Goal: Task Accomplishment & Management: Use online tool/utility

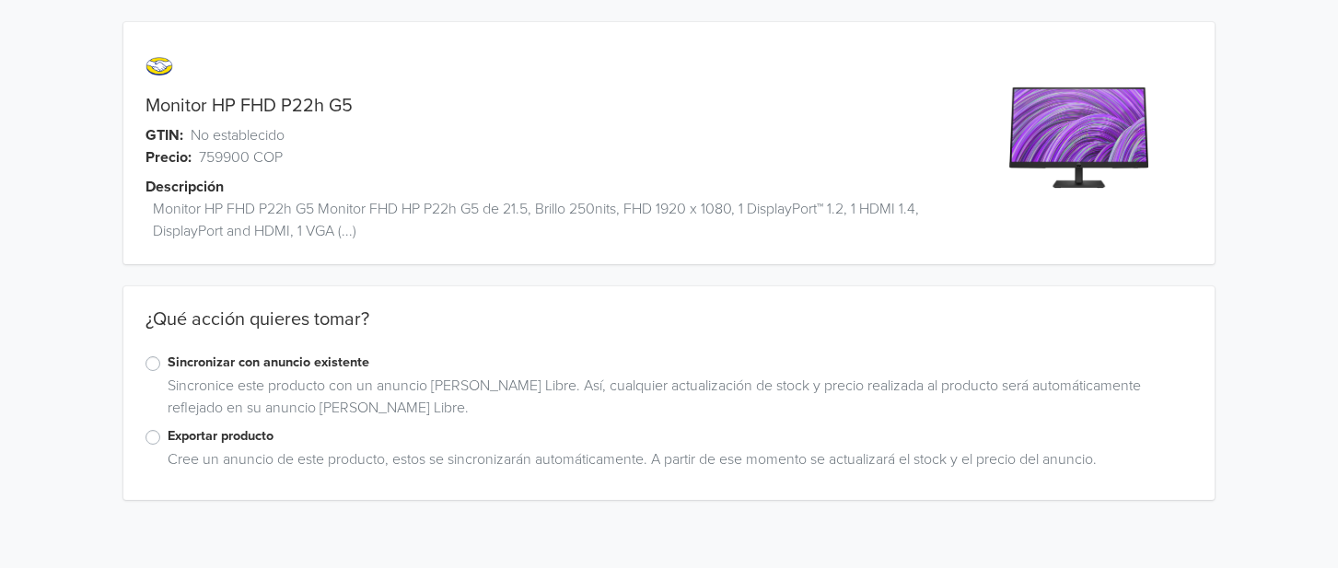
click at [168, 436] on label "Exportar producto" at bounding box center [681, 436] width 1026 height 20
click at [0, 0] on input "Exportar producto" at bounding box center [0, 0] width 0 height 0
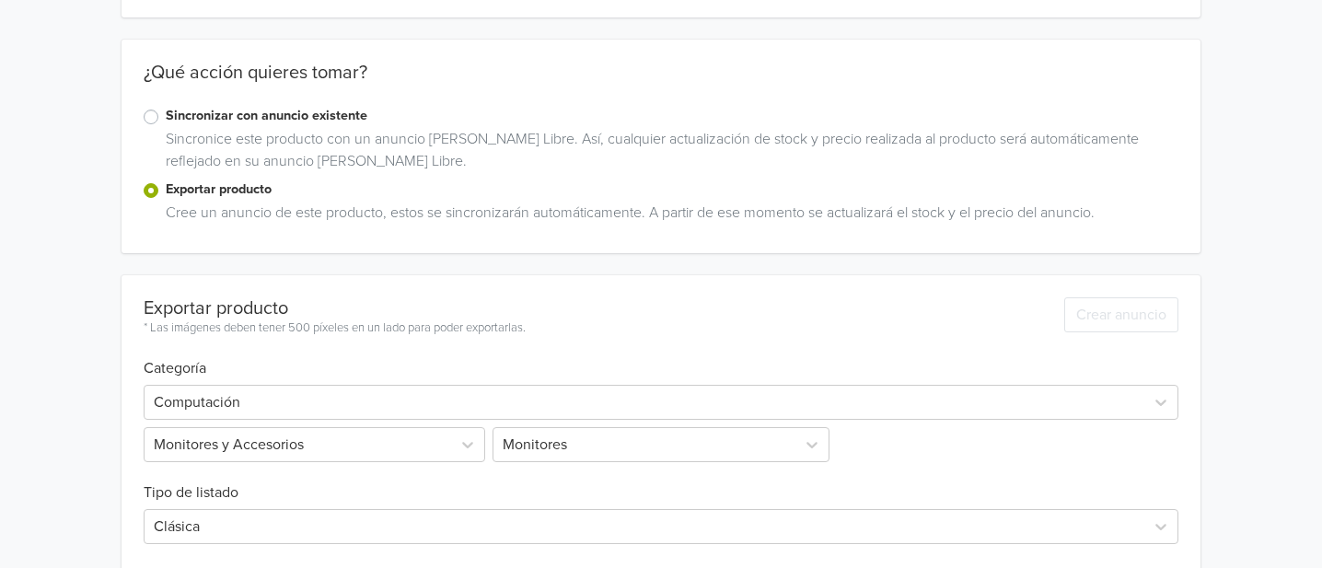
scroll to position [42, 0]
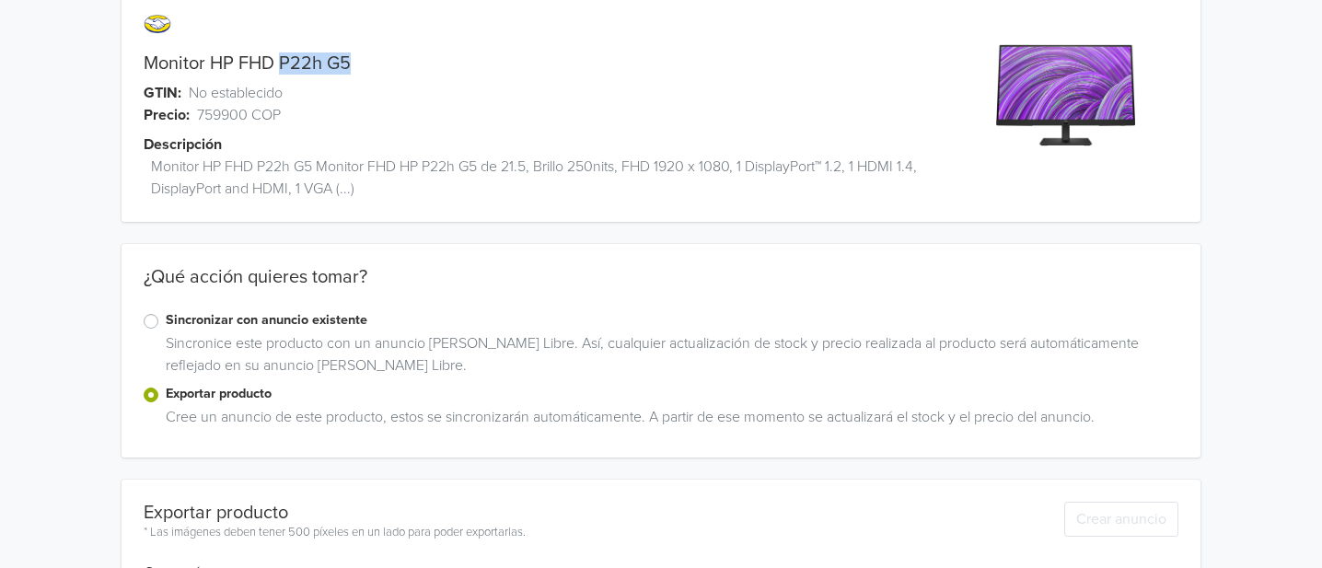
drag, startPoint x: 279, startPoint y: 63, endPoint x: 351, endPoint y: 63, distance: 71.8
click at [351, 63] on div "Monitor HP FHD P22h G5" at bounding box center [526, 63] width 809 height 22
copy link "P22h G5"
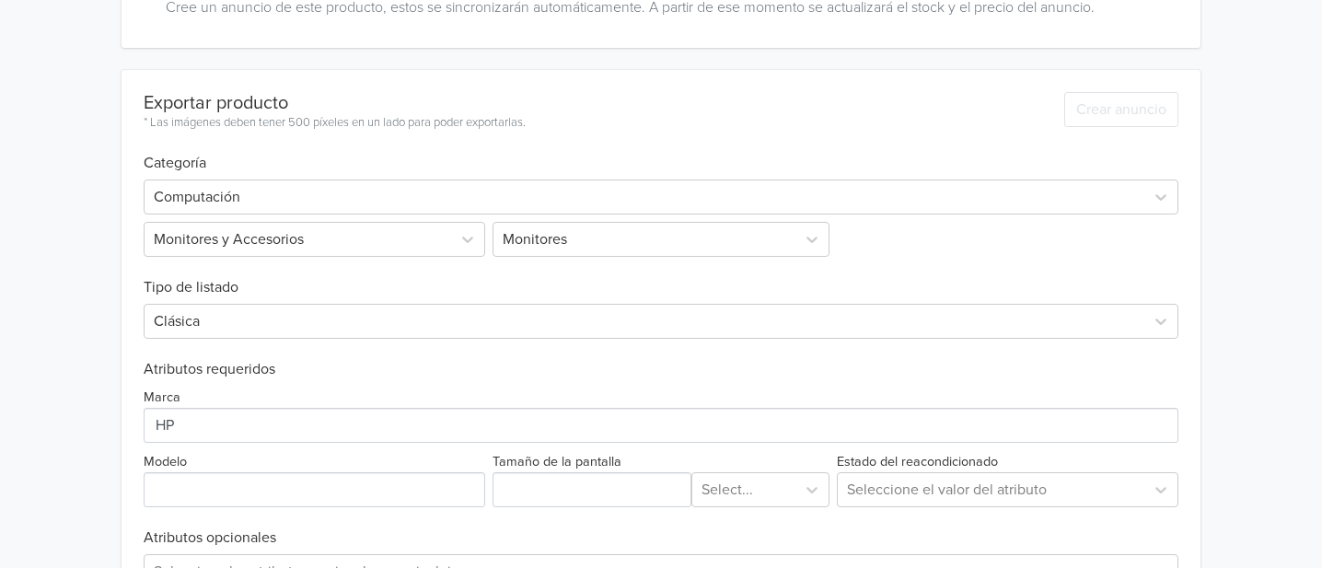
scroll to position [575, 0]
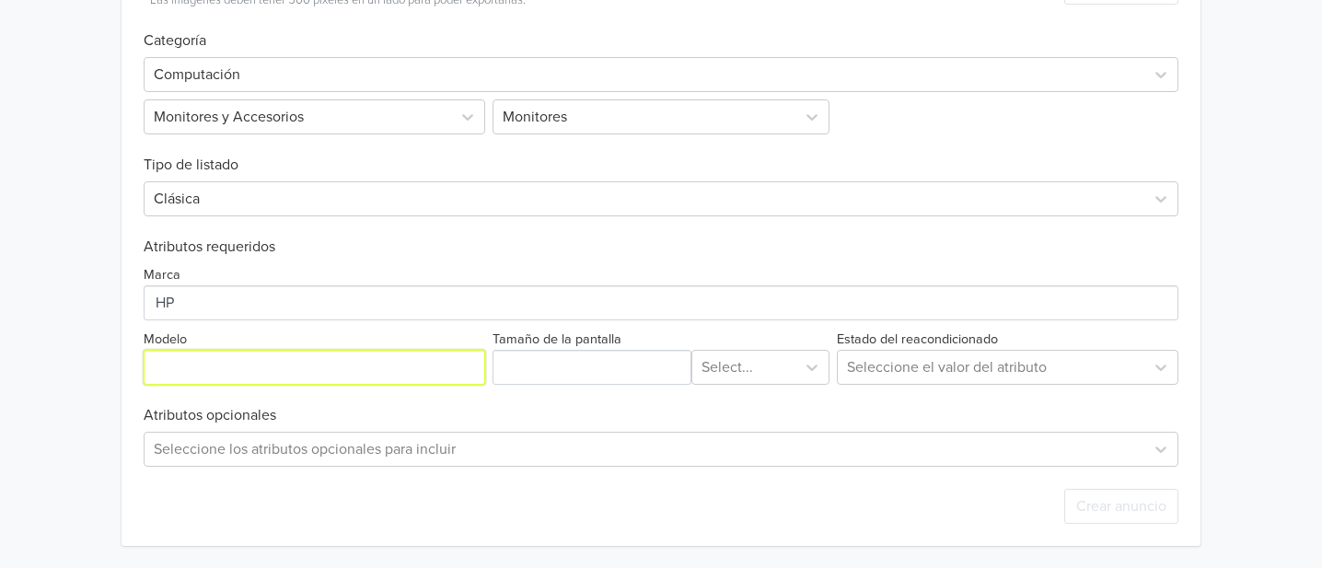
click at [223, 359] on input "Modelo" at bounding box center [315, 367] width 342 height 35
paste input "P22h G5"
type input "P22h G5"
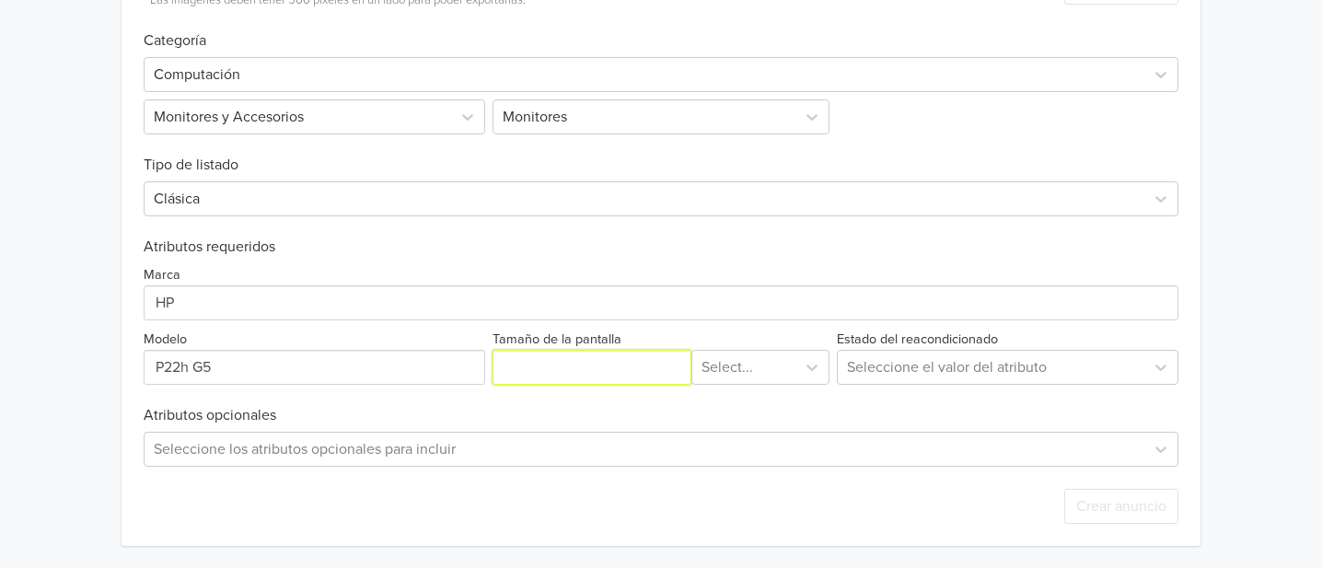
click at [591, 382] on input "Tamaño de la pantalla" at bounding box center [592, 367] width 199 height 35
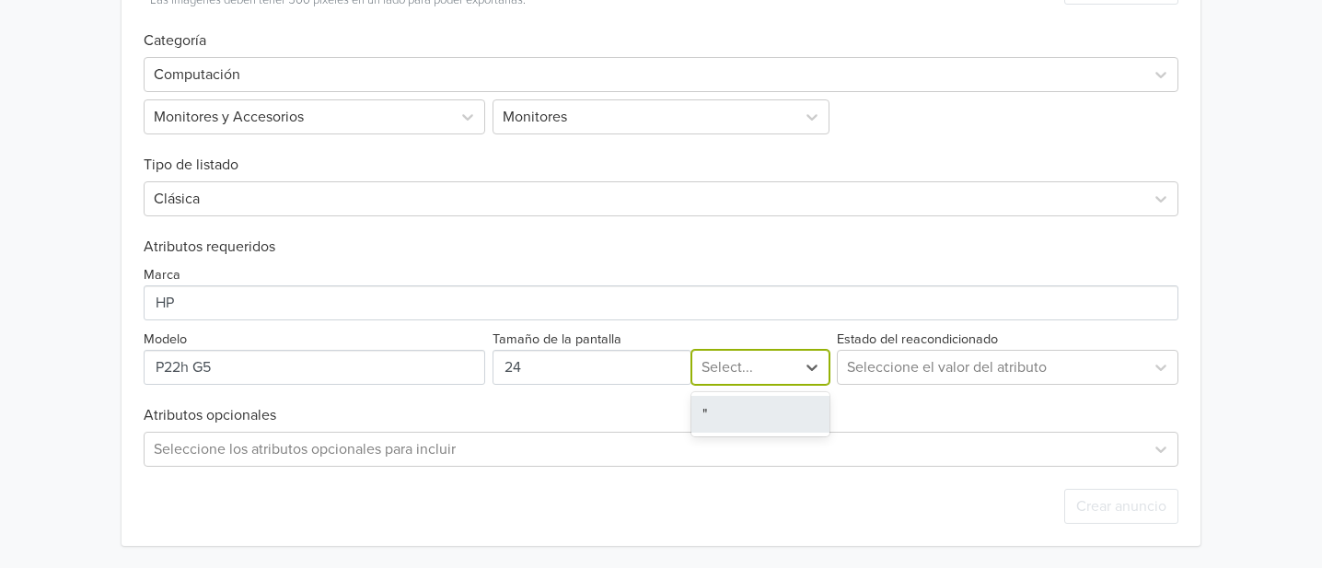
click at [774, 360] on div at bounding box center [744, 368] width 85 height 26
click at [700, 405] on div """ at bounding box center [761, 414] width 138 height 37
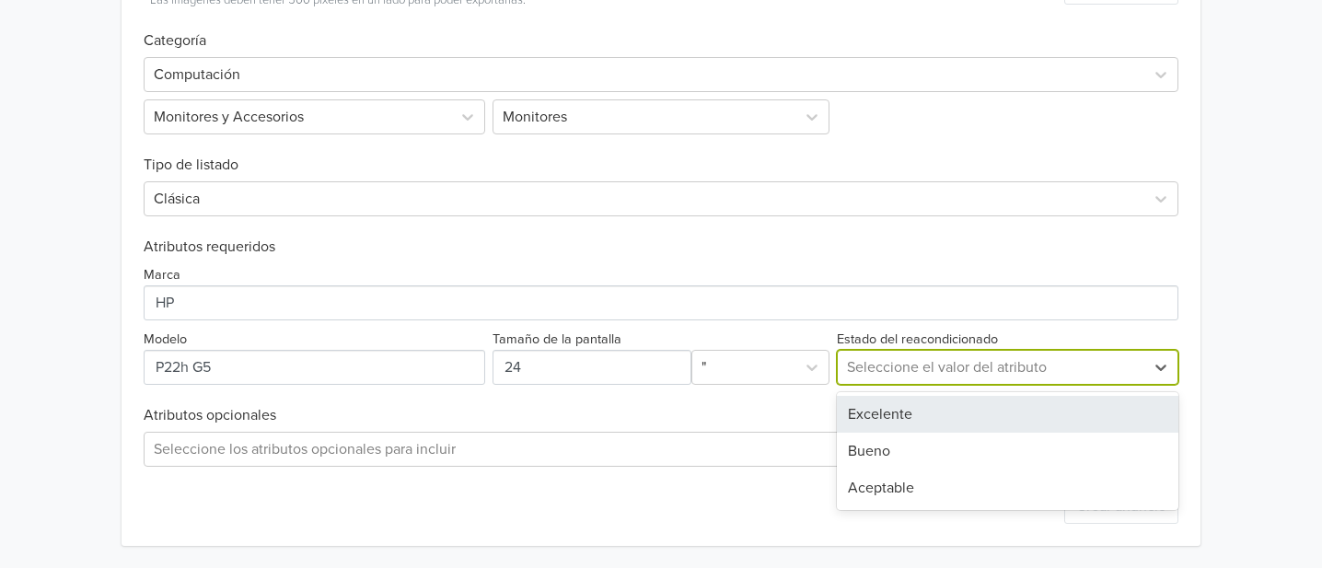
click at [1003, 362] on div at bounding box center [991, 368] width 288 height 26
click at [913, 413] on div "Excelente" at bounding box center [1008, 414] width 342 height 37
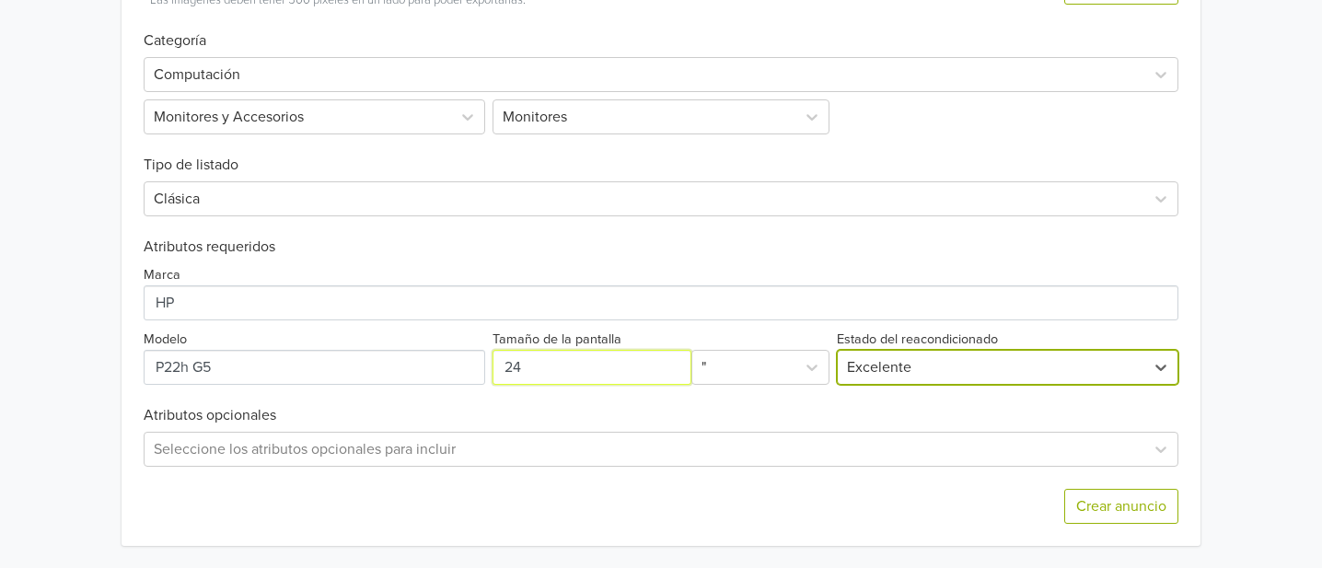
click at [643, 364] on input "Tamaño de la pantalla" at bounding box center [592, 367] width 199 height 35
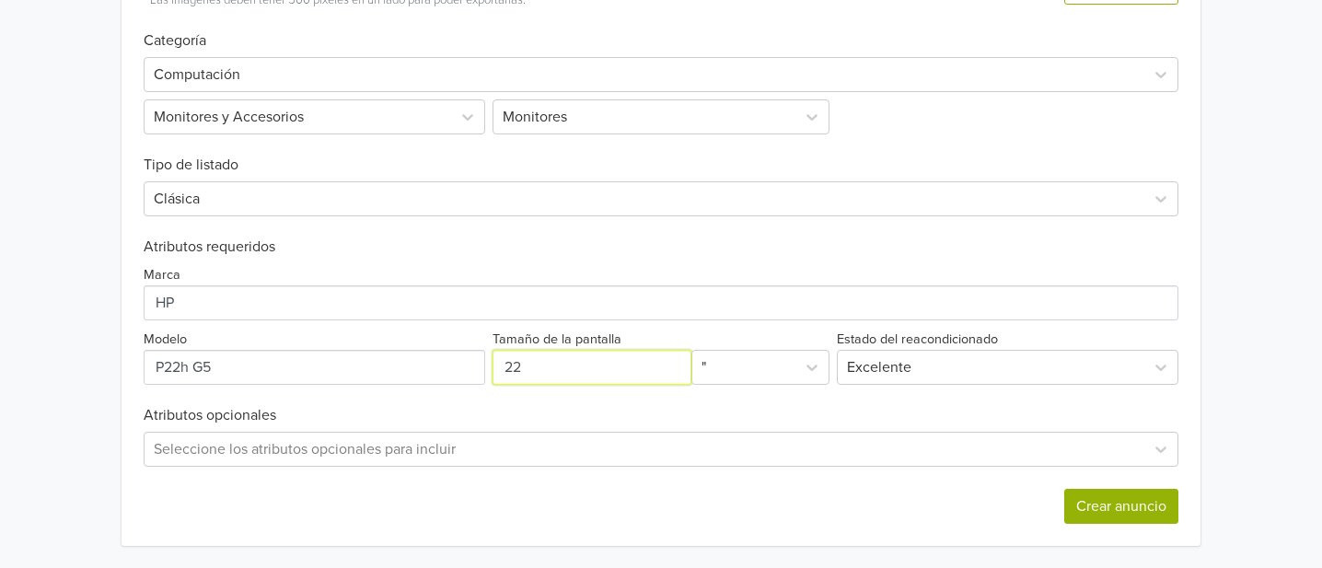
type input "22"
click at [1131, 506] on button "Crear anuncio" at bounding box center [1122, 506] width 114 height 35
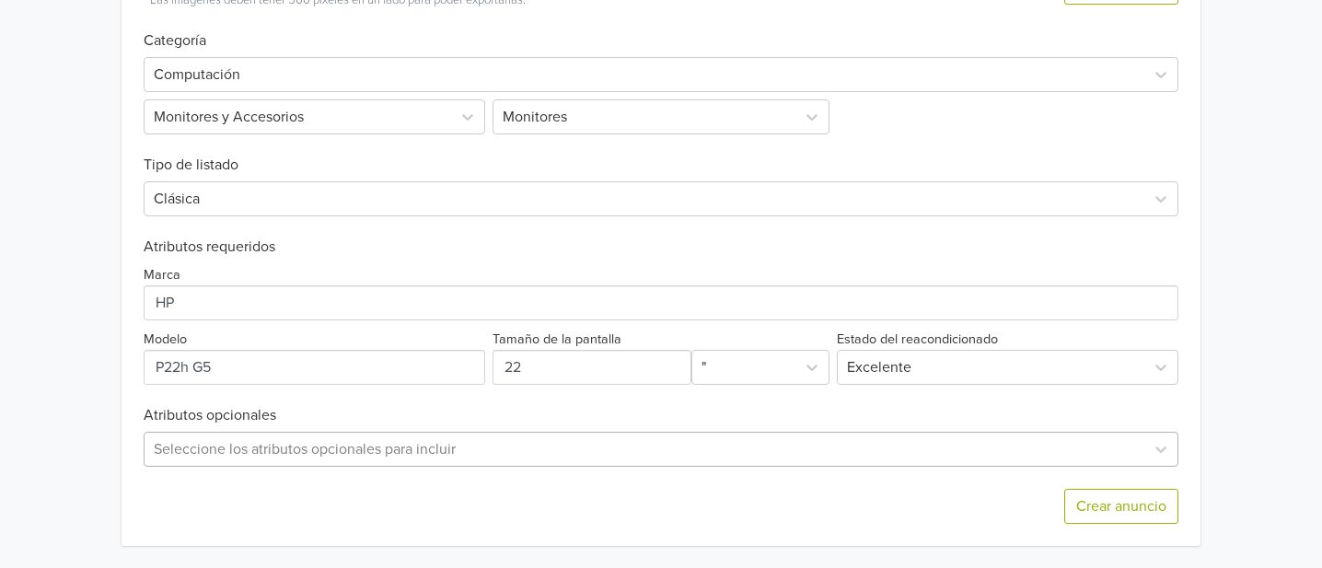
scroll to position [891, 0]
click at [476, 437] on div "Seleccione los atributos opcionales para incluir" at bounding box center [661, 449] width 1035 height 35
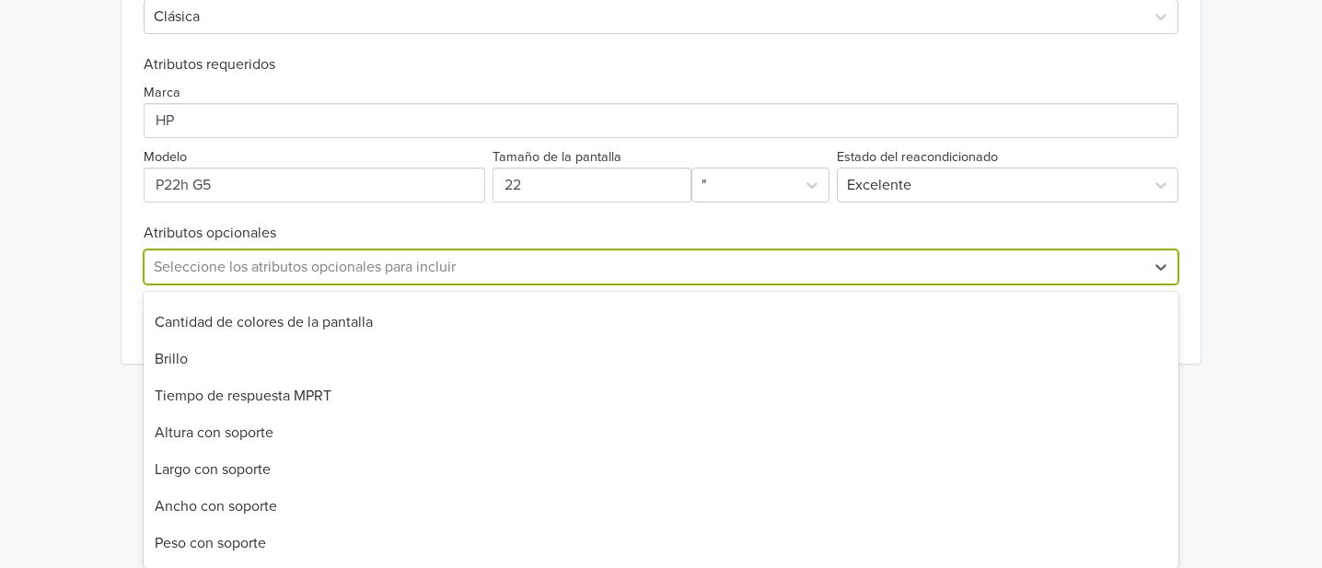
scroll to position [1125, 0]
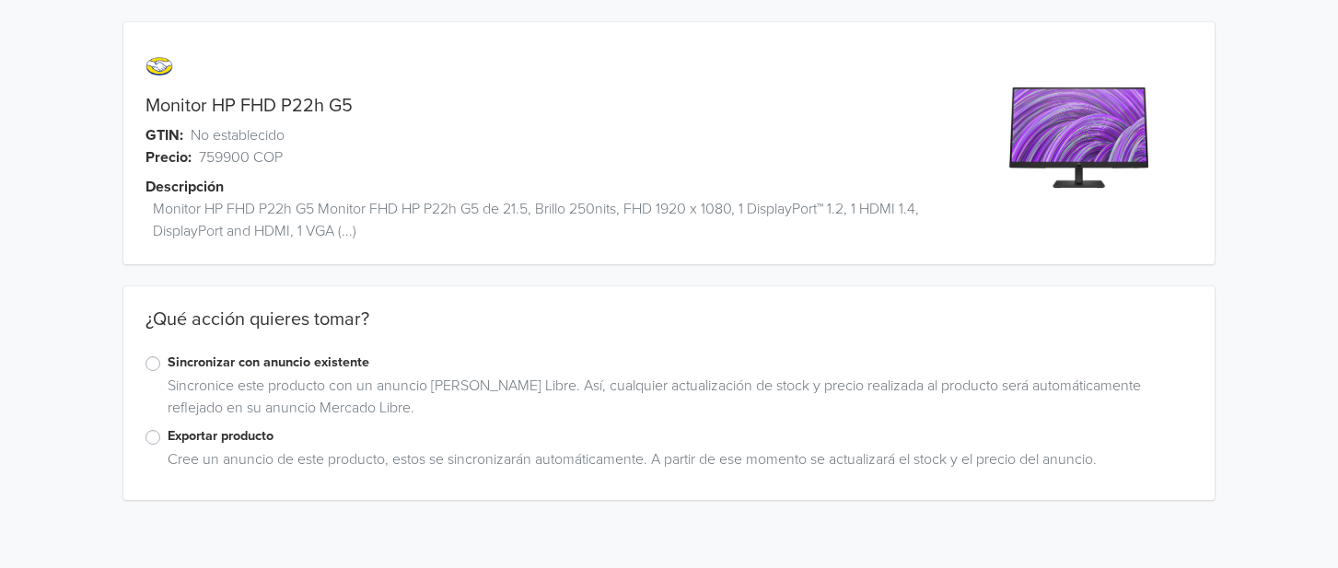
click at [153, 448] on div "Exportar producto" at bounding box center [669, 437] width 1048 height 22
click at [168, 436] on label "Exportar producto" at bounding box center [681, 436] width 1026 height 20
click at [0, 0] on input "Exportar producto" at bounding box center [0, 0] width 0 height 0
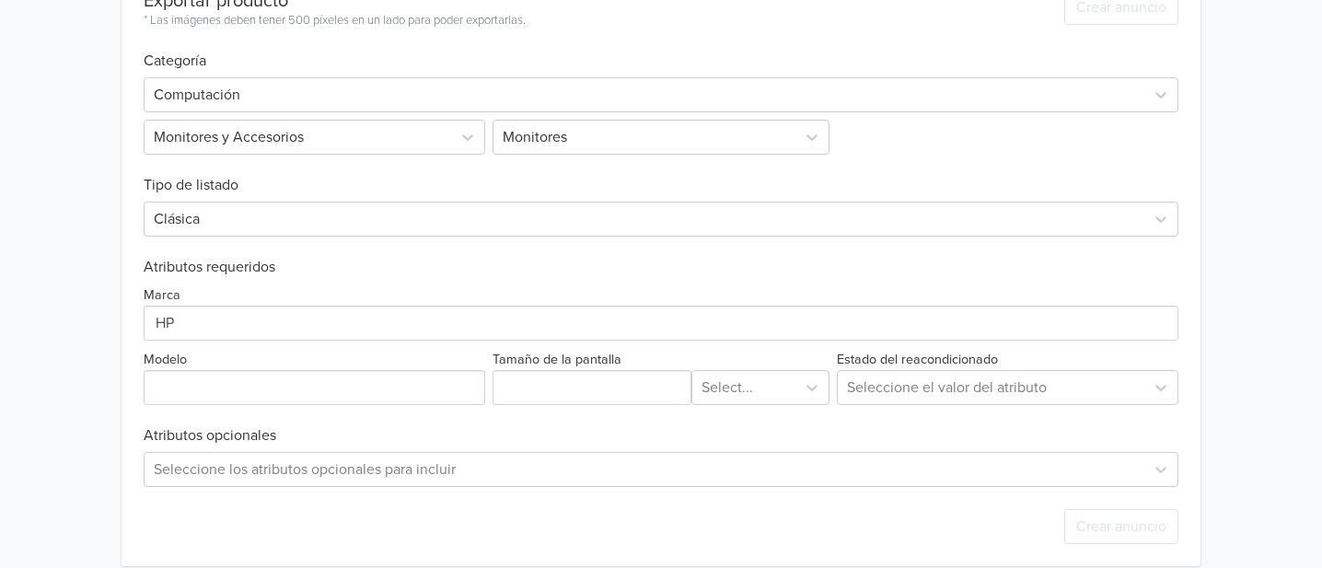
scroll to position [575, 0]
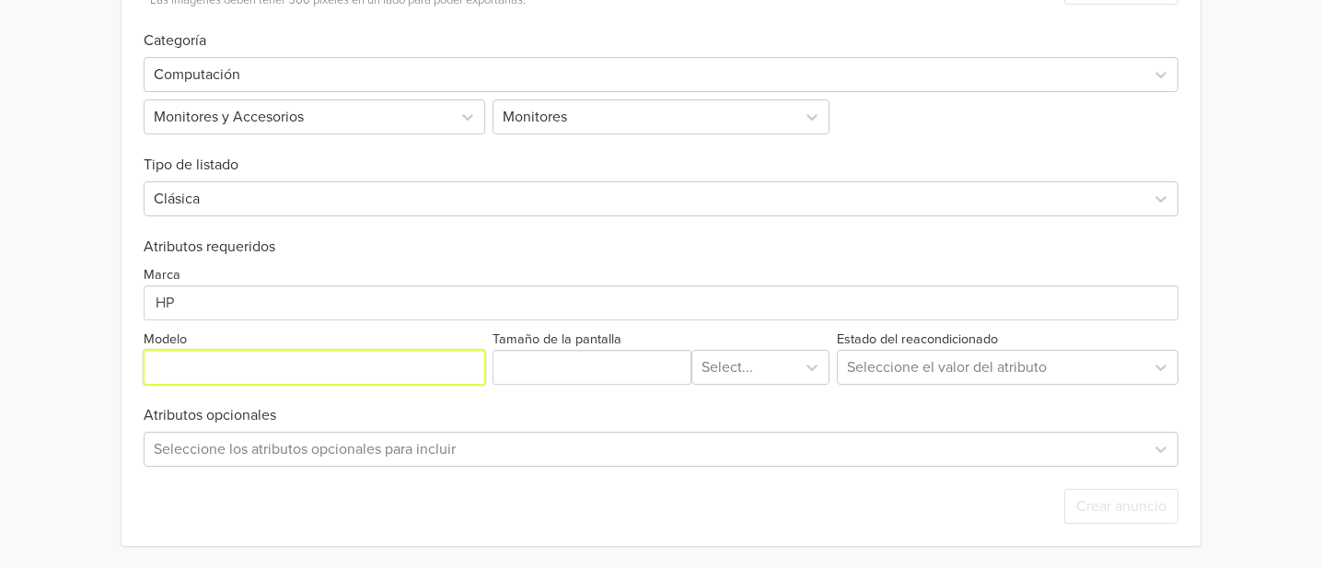
click at [204, 369] on input "Modelo" at bounding box center [315, 367] width 342 height 35
paste input "P22h G5"
type input "P22h G5"
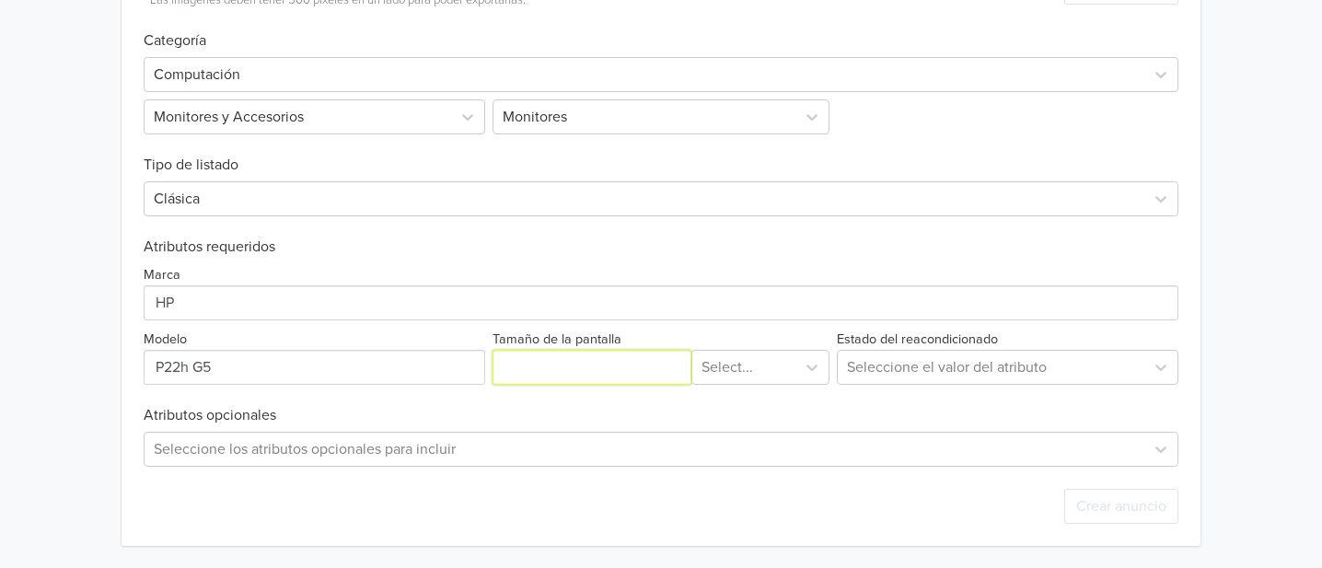
click at [618, 374] on input "Tamaño de la pantalla" at bounding box center [592, 367] width 199 height 35
type input "22"
click at [759, 369] on div at bounding box center [744, 368] width 85 height 26
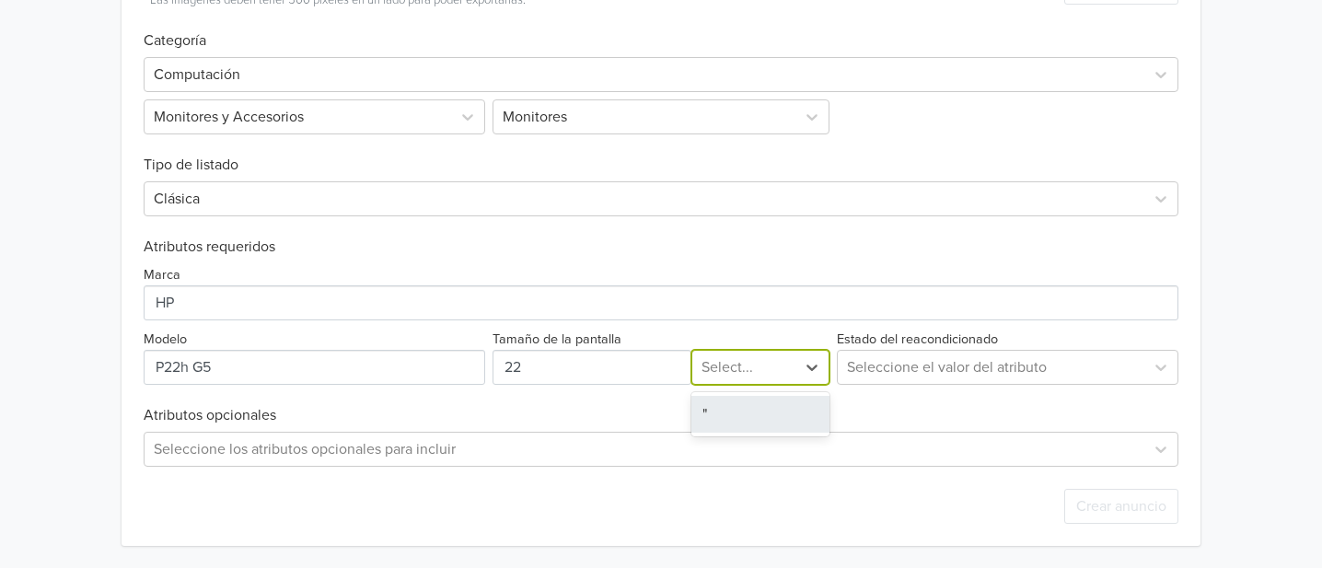
click at [719, 411] on div """ at bounding box center [761, 414] width 138 height 37
click at [978, 376] on div at bounding box center [991, 368] width 288 height 26
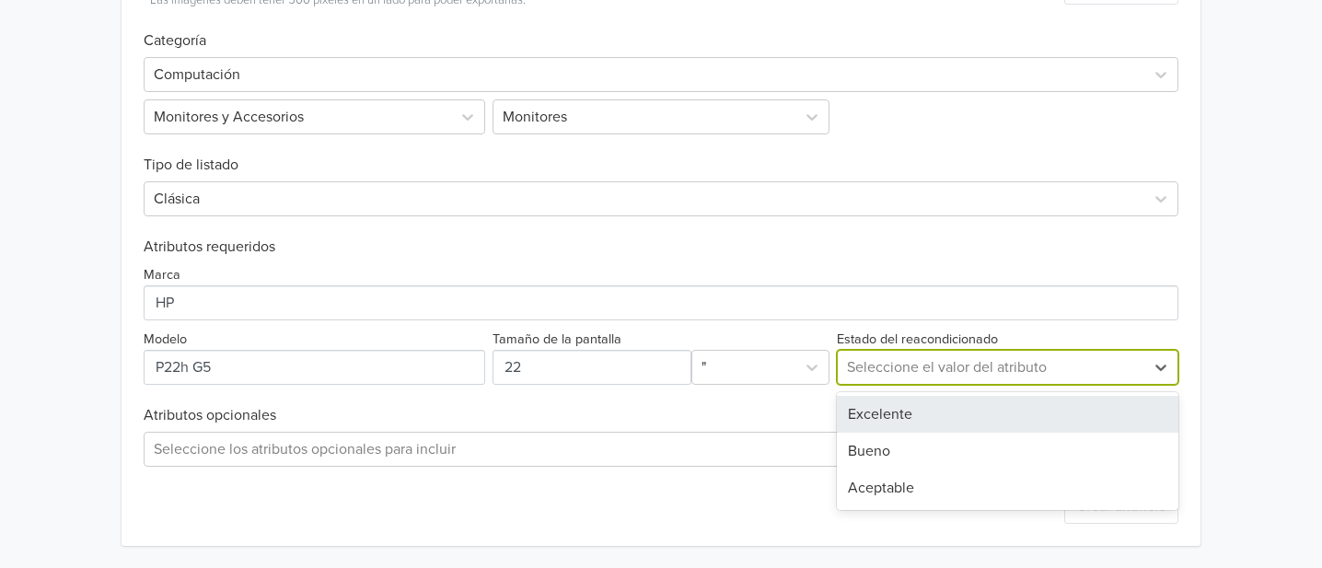
click at [902, 411] on div "Excelente" at bounding box center [1008, 414] width 342 height 37
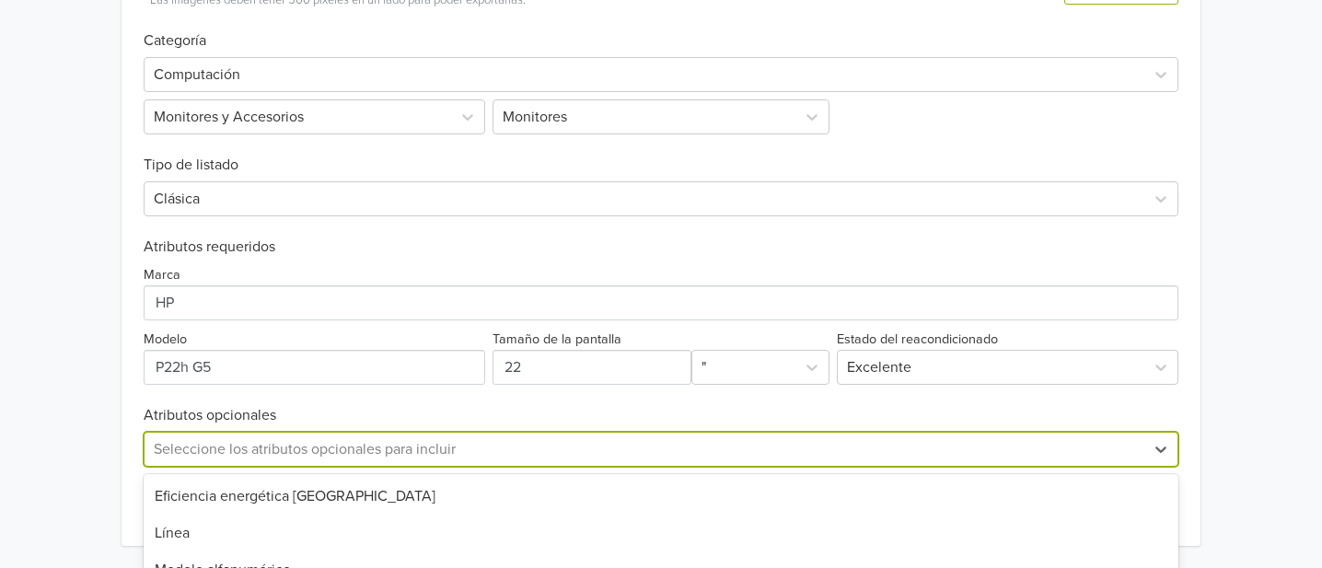
scroll to position [757, 0]
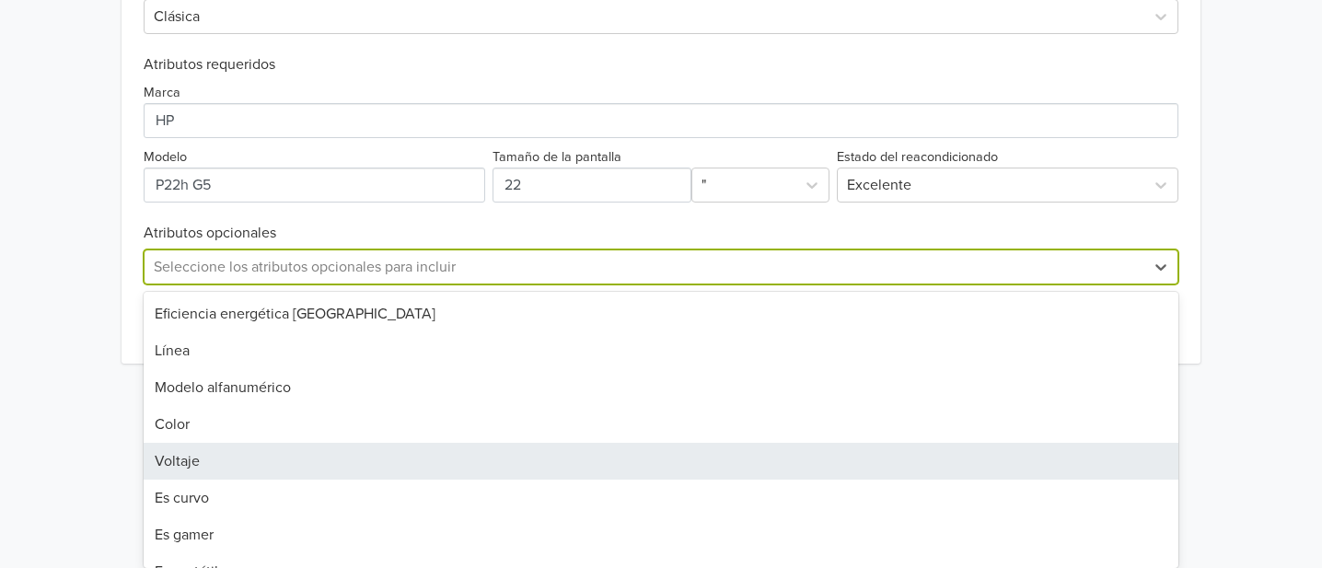
click at [982, 285] on div "68 results available. Use Up and Down to choose options, press Enter to select …" at bounding box center [661, 267] width 1035 height 35
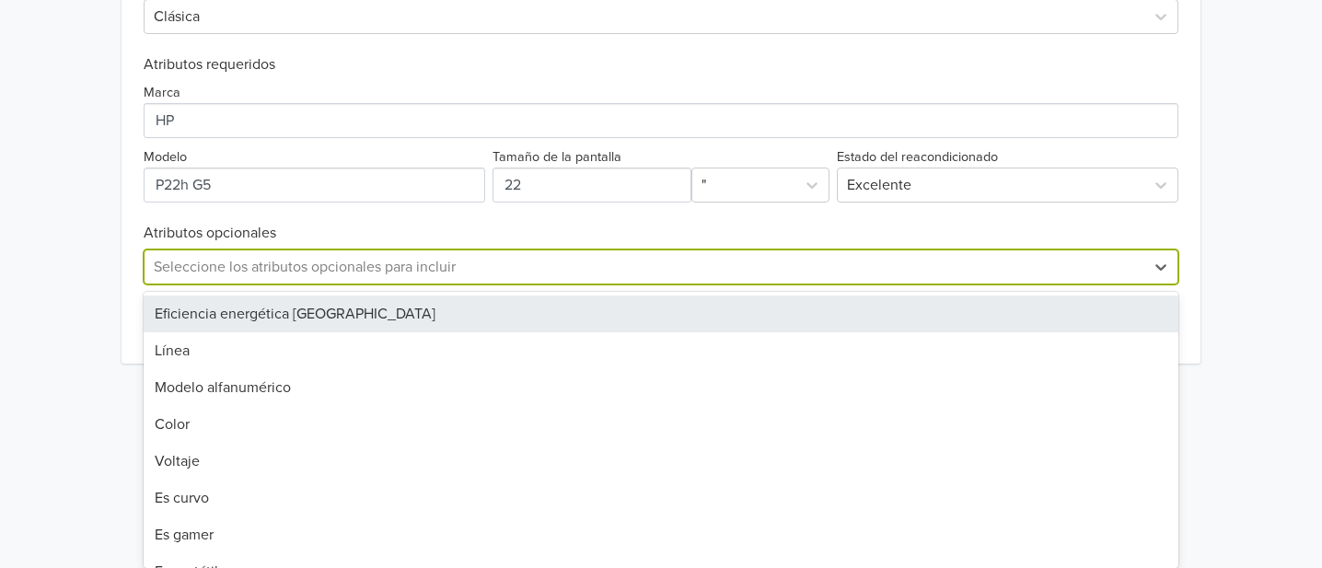
drag, startPoint x: 1251, startPoint y: 257, endPoint x: 1251, endPoint y: 272, distance: 14.7
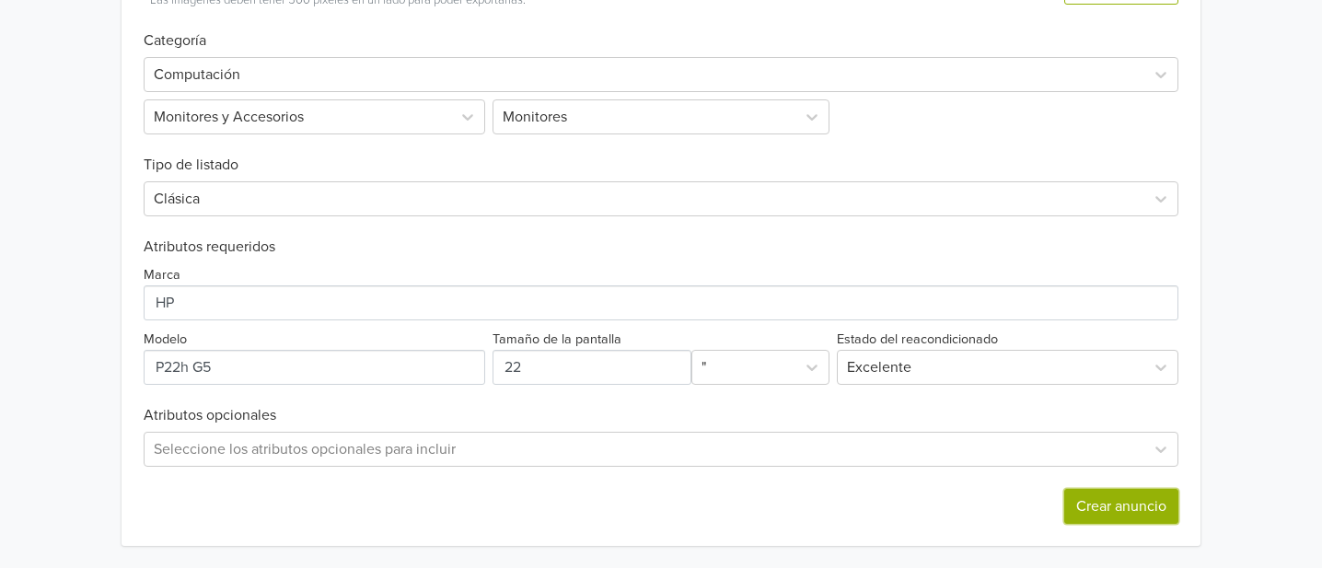
click at [1096, 520] on button "Crear anuncio" at bounding box center [1122, 506] width 114 height 35
click at [507, 450] on div "Seleccione los atributos opcionales para incluir" at bounding box center [661, 449] width 1035 height 35
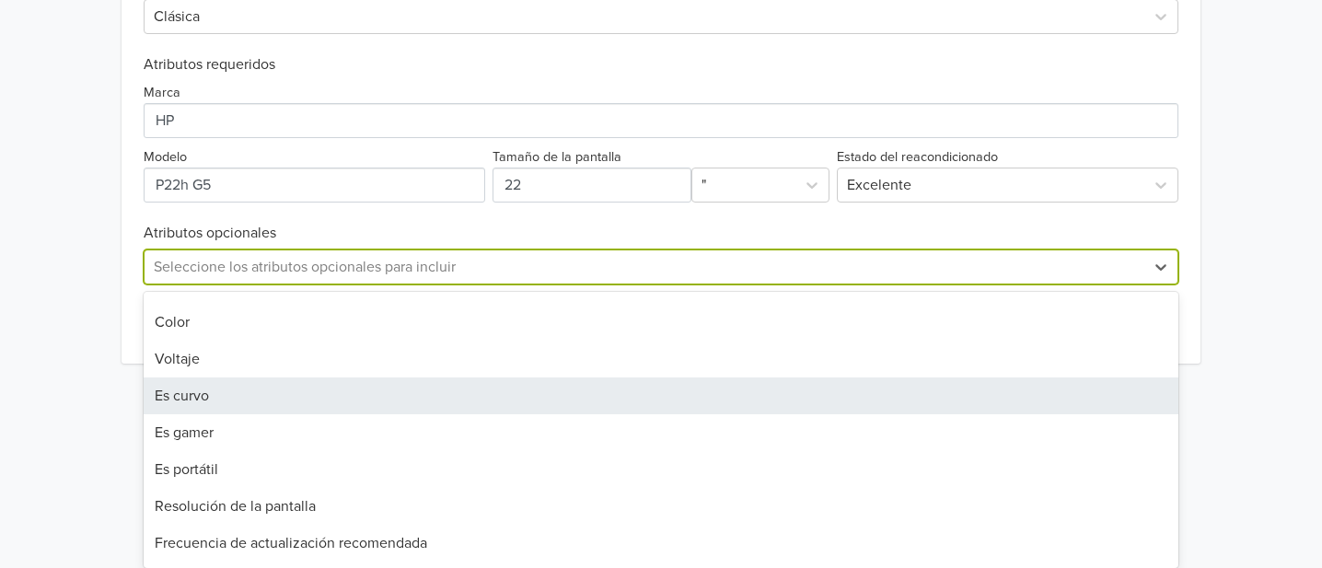
scroll to position [204, 0]
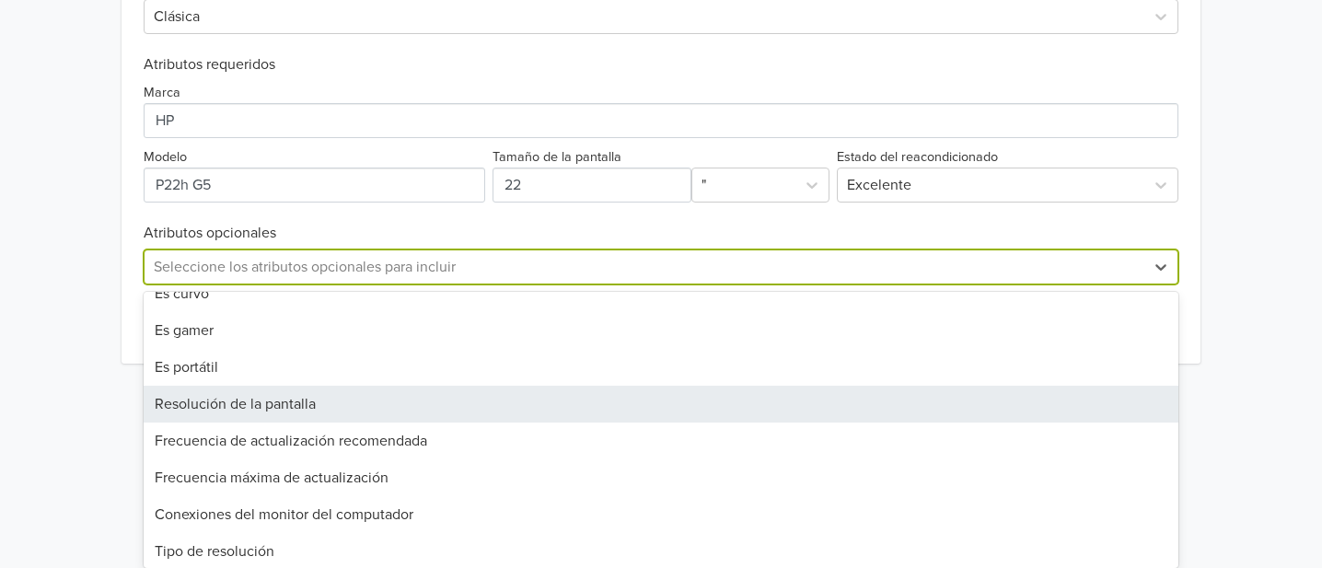
click at [459, 405] on div "Resolución de la pantalla" at bounding box center [661, 404] width 1035 height 37
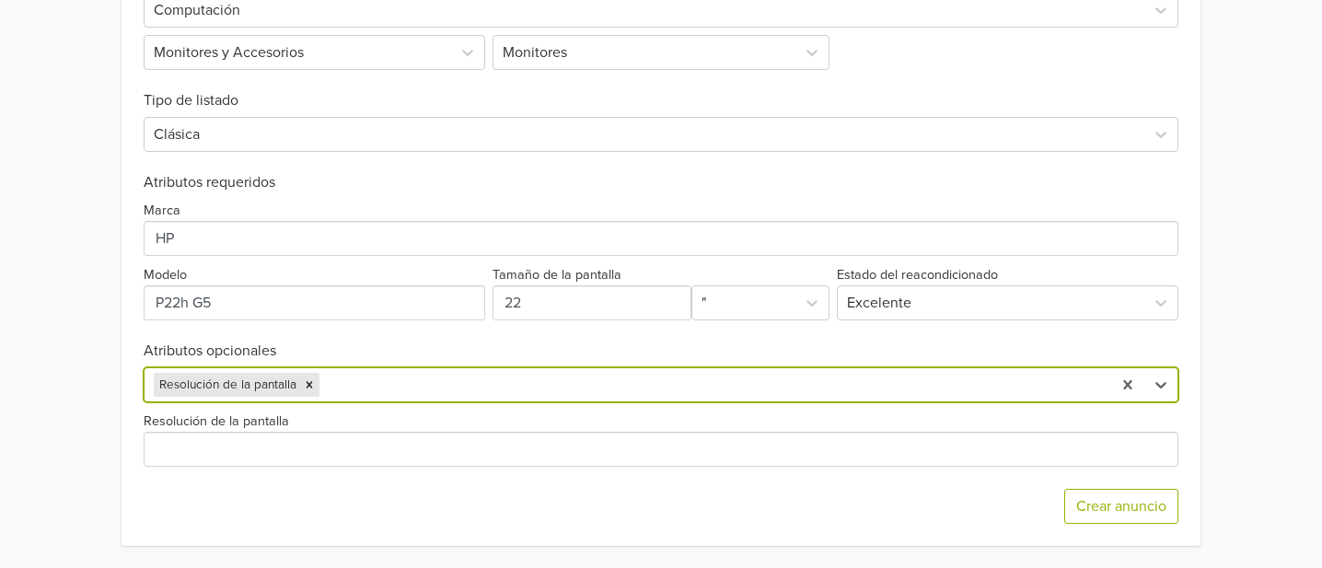
scroll to position [774, 0]
click at [563, 419] on div "Resolución de la pantalla" at bounding box center [661, 438] width 1035 height 57
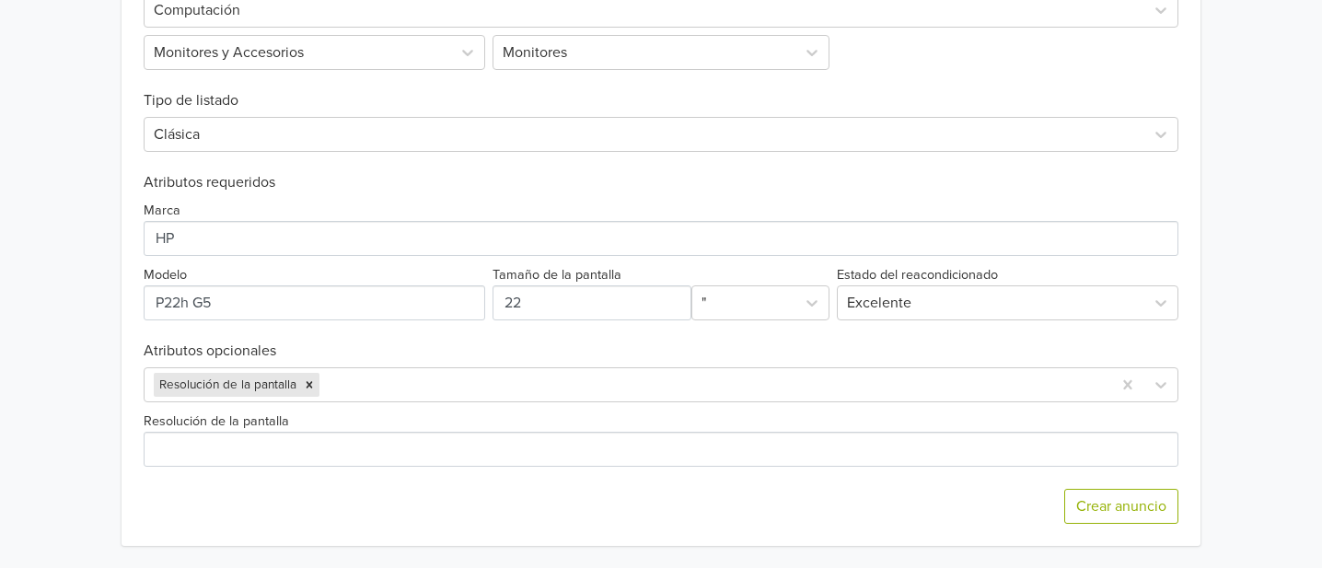
click at [431, 431] on div "Resolución de la pantalla" at bounding box center [661, 438] width 1035 height 57
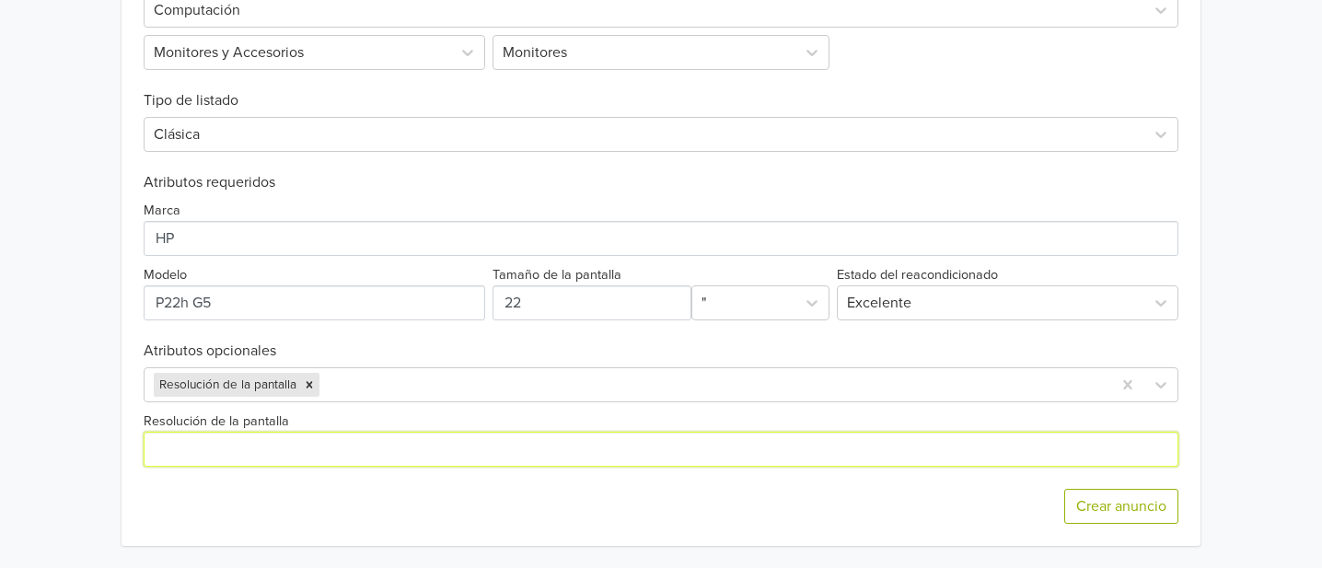
click at [355, 452] on input "Resolución de la pantalla" at bounding box center [661, 449] width 1035 height 35
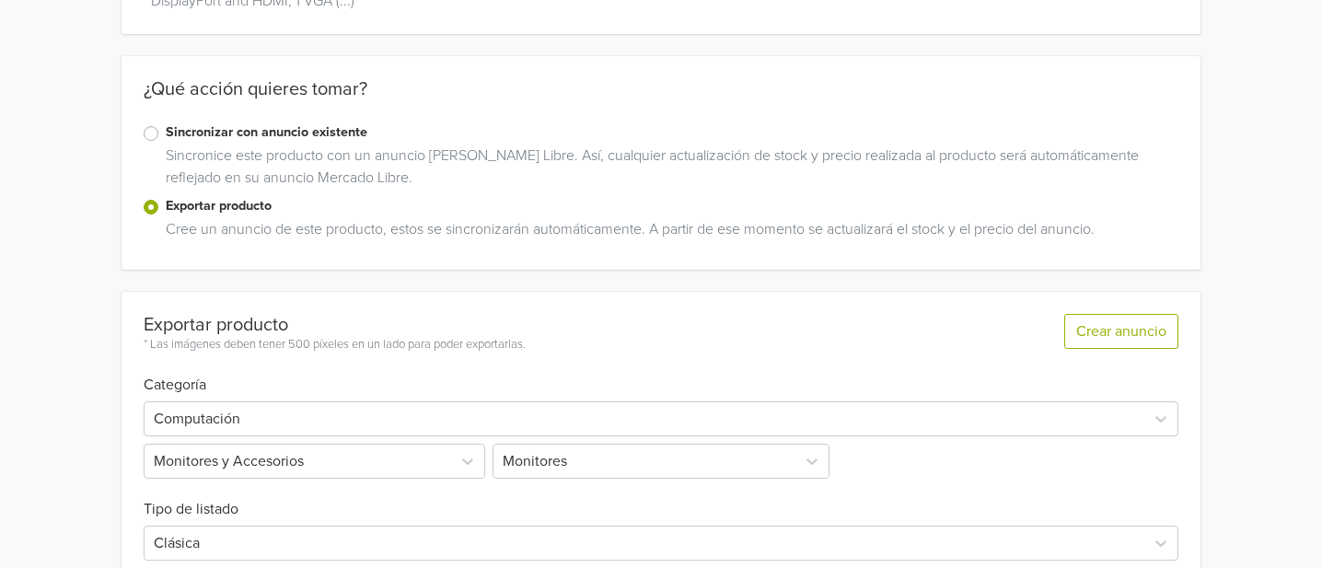
scroll to position [160, 0]
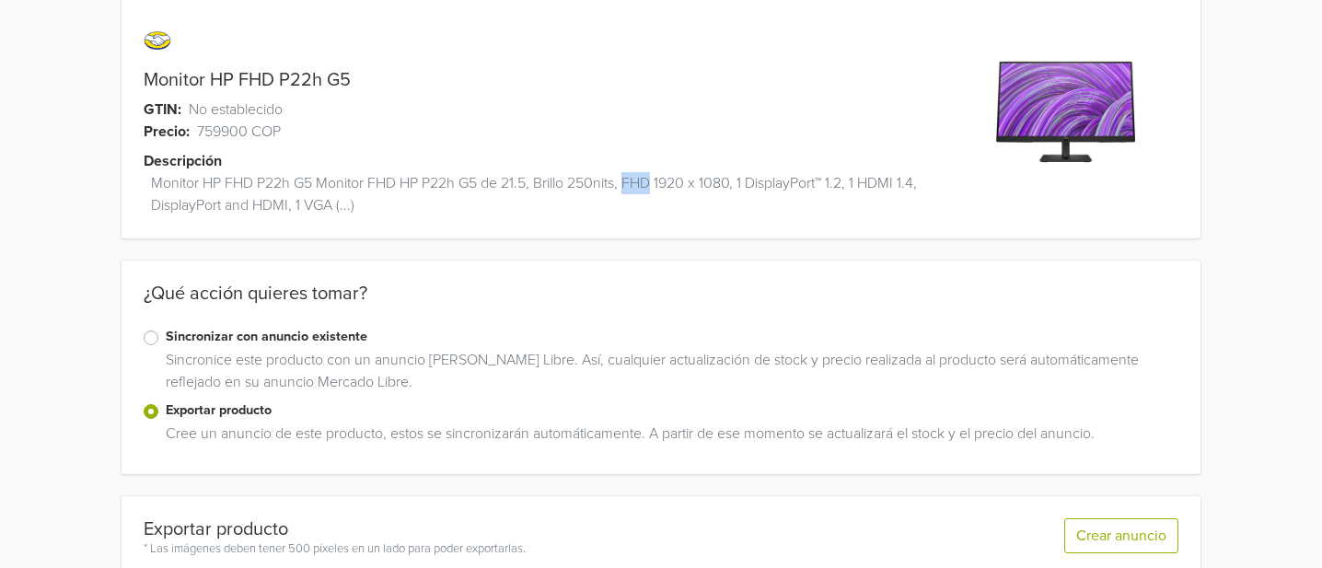
drag, startPoint x: 627, startPoint y: 180, endPoint x: 654, endPoint y: 180, distance: 26.7
click at [654, 180] on span "Monitor HP FHD P22h G5 Monitor FHD HP P22h G5 de 21.5, Brillo 250nits, FHD 1920…" at bounding box center [552, 194] width 802 height 44
copy span "FHD"
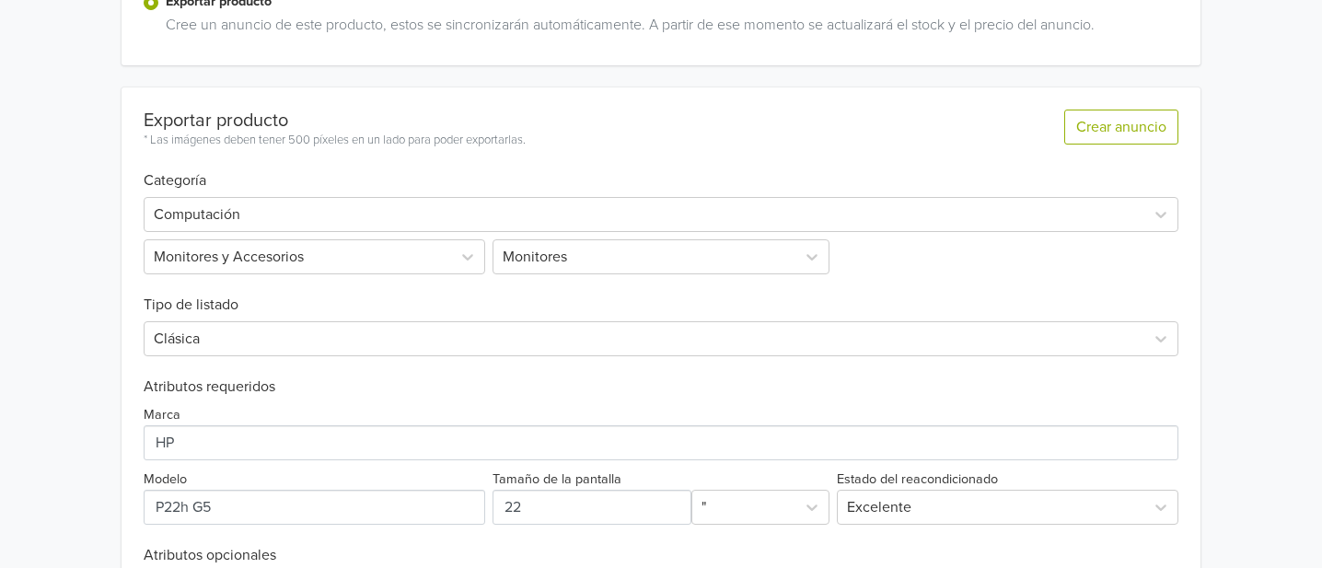
scroll to position [774, 0]
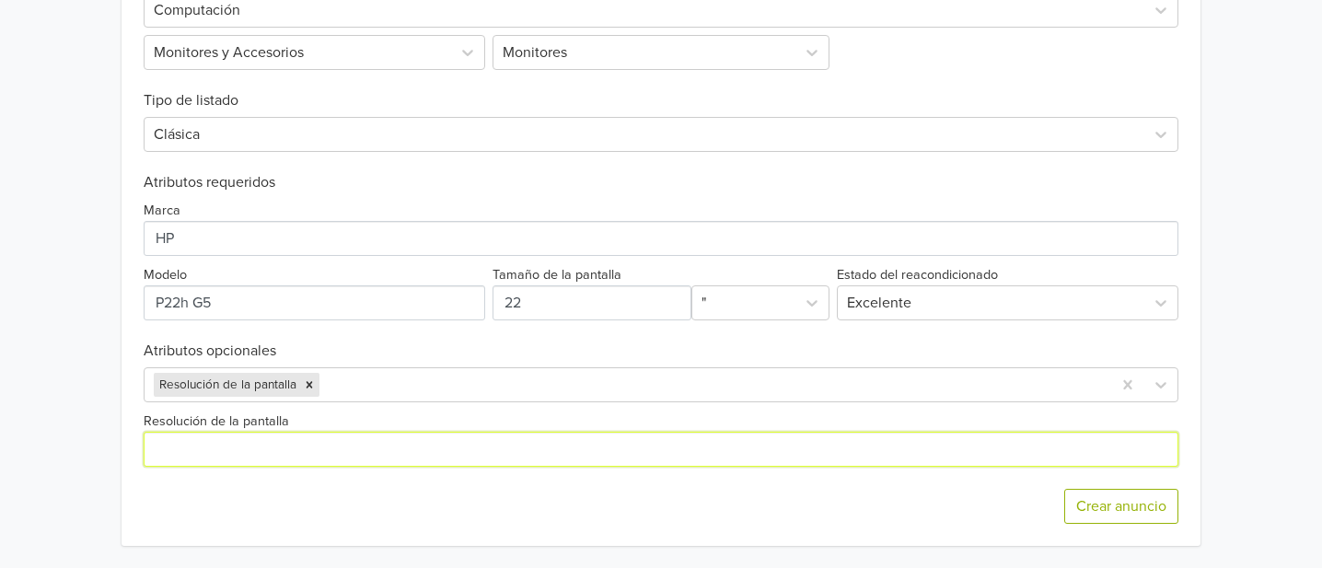
click at [245, 441] on input "Resolución de la pantalla" at bounding box center [661, 449] width 1035 height 35
paste input "FHD"
type input "FHD"
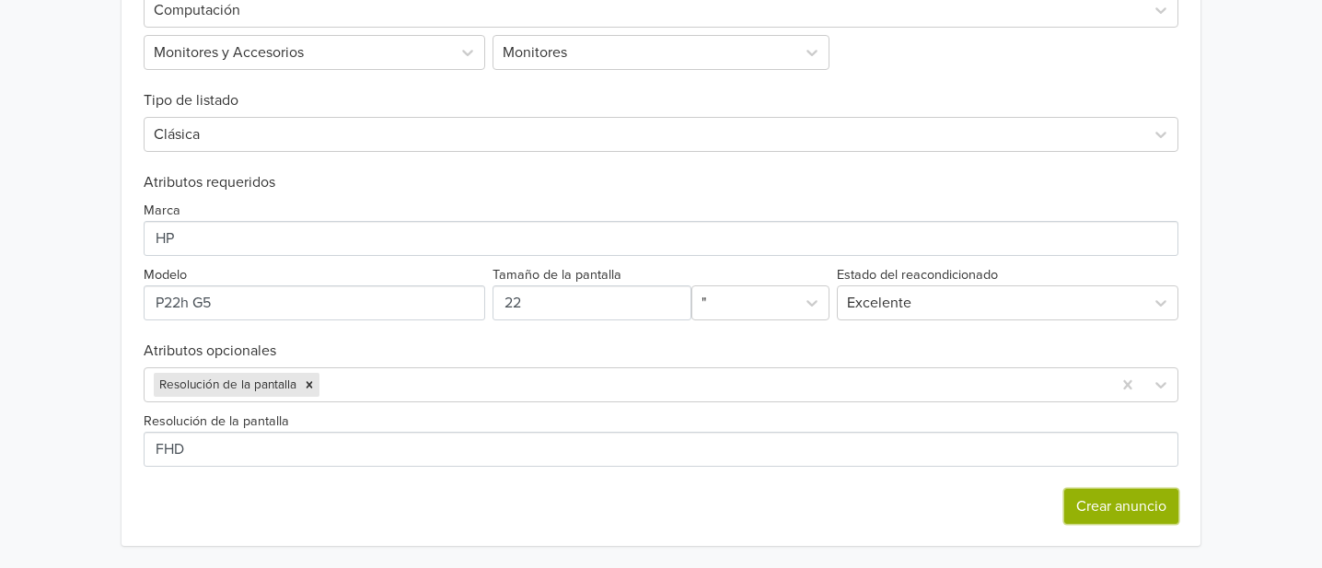
click at [1130, 516] on button "Crear anuncio" at bounding box center [1122, 506] width 114 height 35
click at [457, 378] on div at bounding box center [712, 385] width 779 height 26
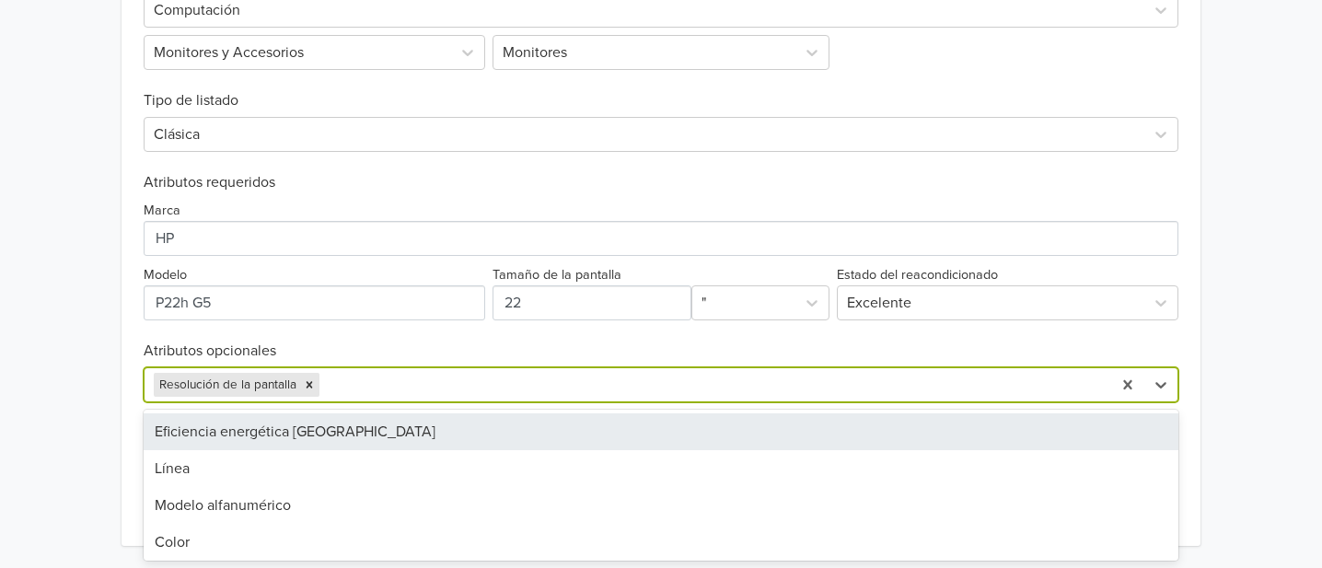
scroll to position [102, 0]
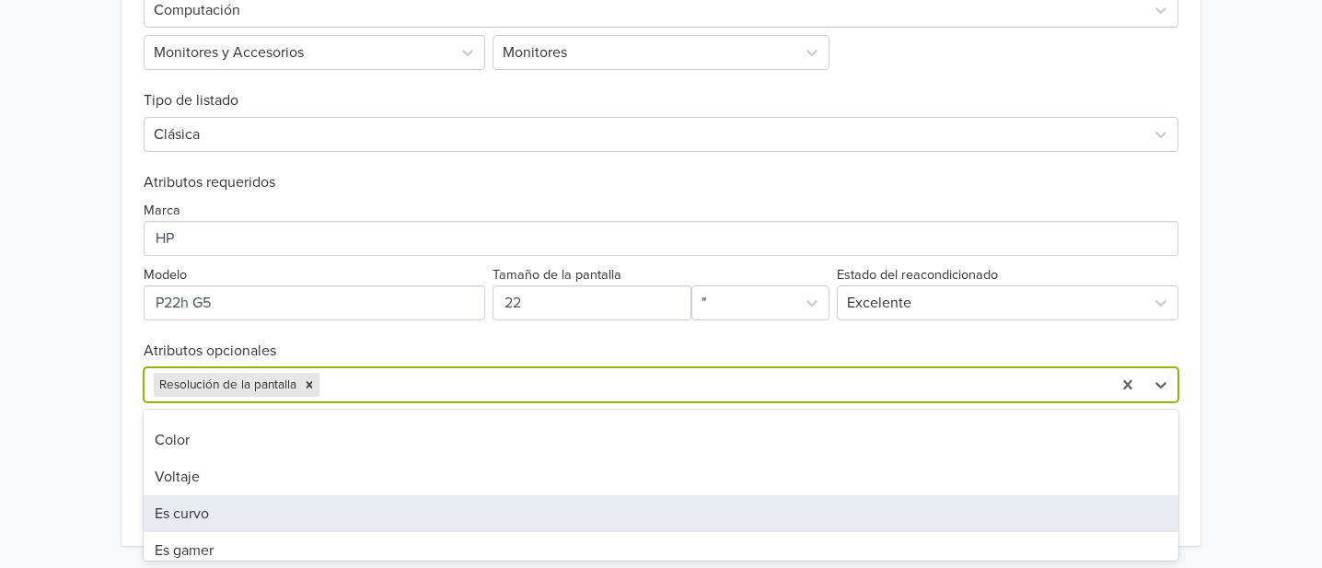
click at [177, 506] on div "Es curvo" at bounding box center [661, 513] width 1035 height 37
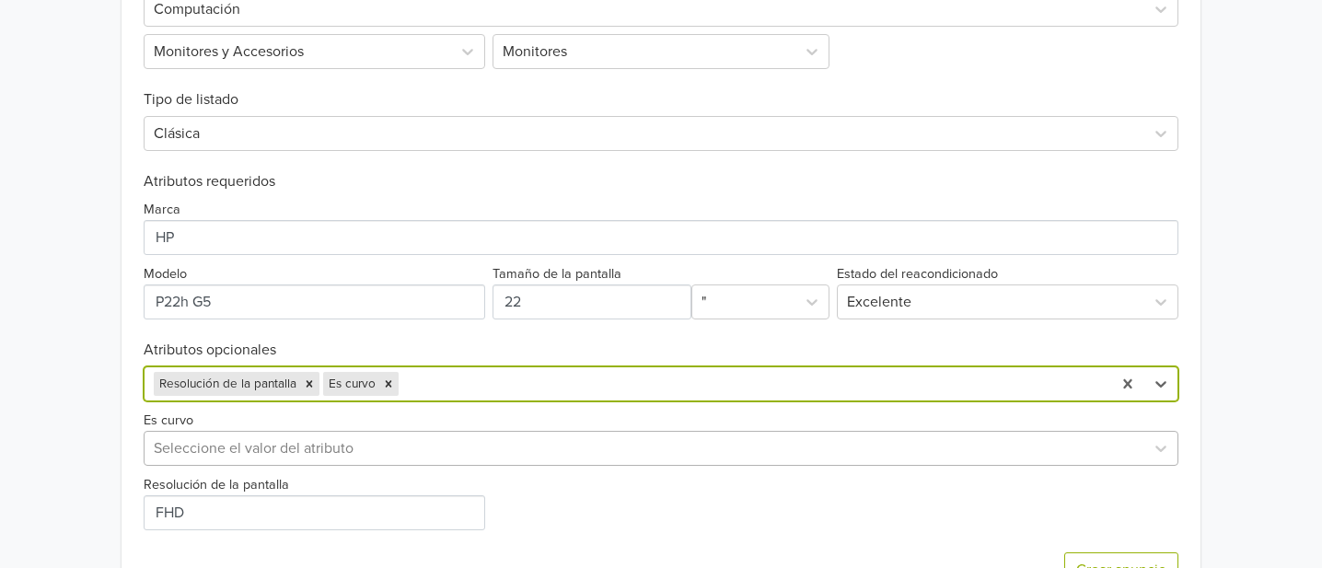
click at [288, 443] on div at bounding box center [645, 449] width 982 height 26
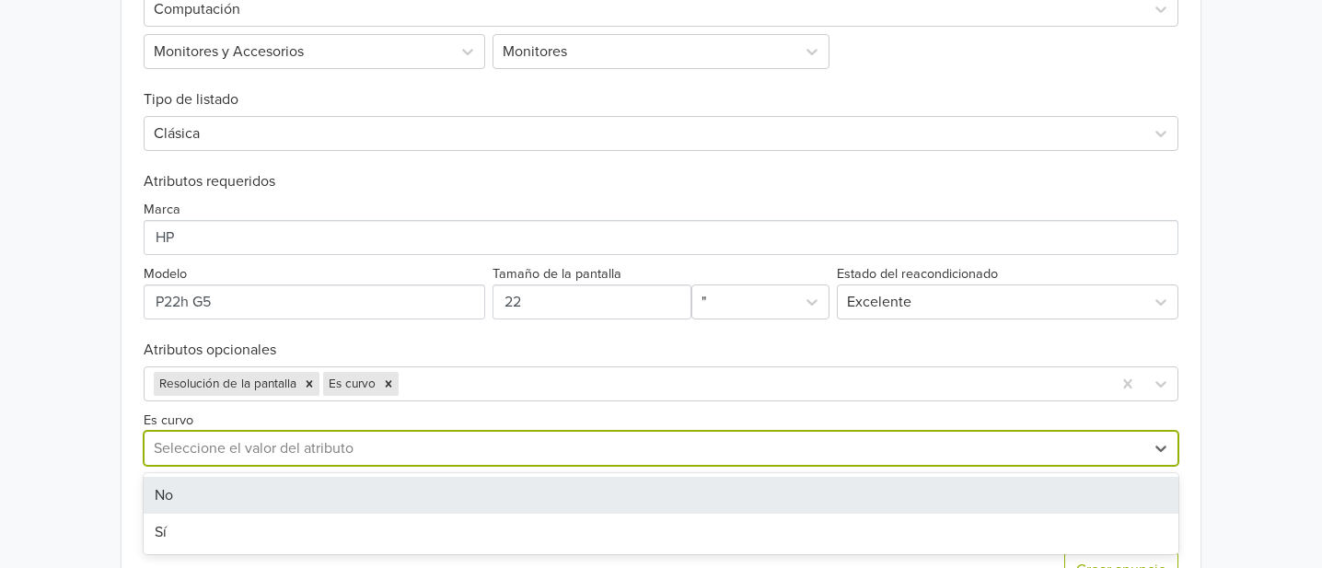
click at [180, 496] on div "No" at bounding box center [661, 495] width 1035 height 37
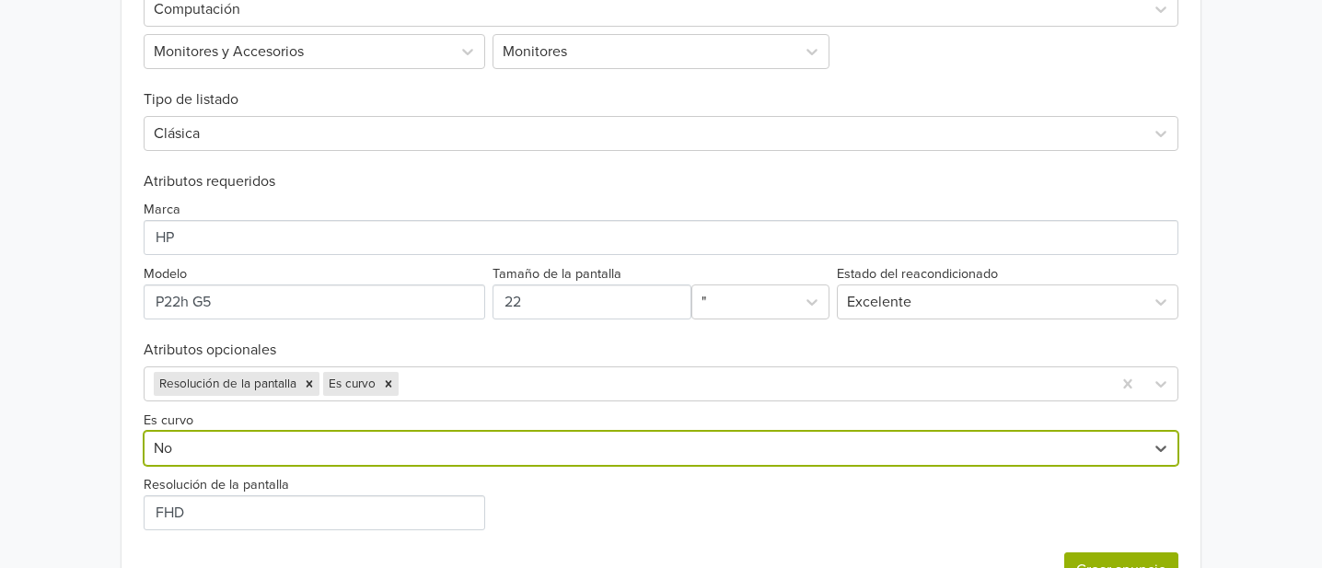
scroll to position [839, 0]
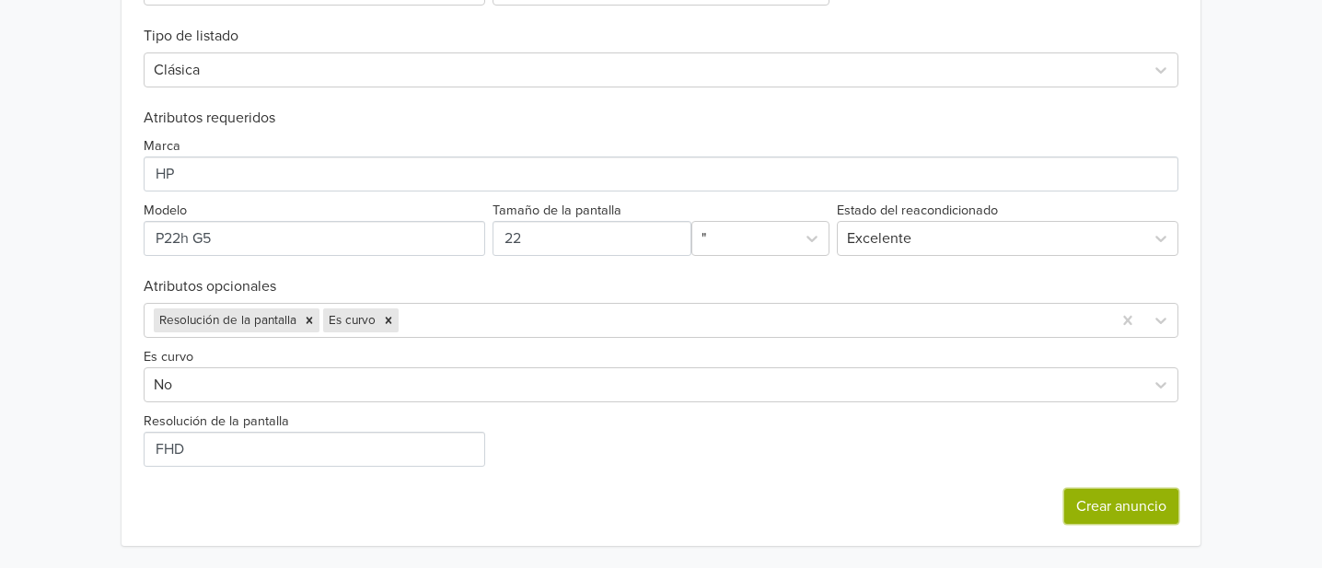
click at [1155, 509] on button "Crear anuncio" at bounding box center [1122, 506] width 114 height 35
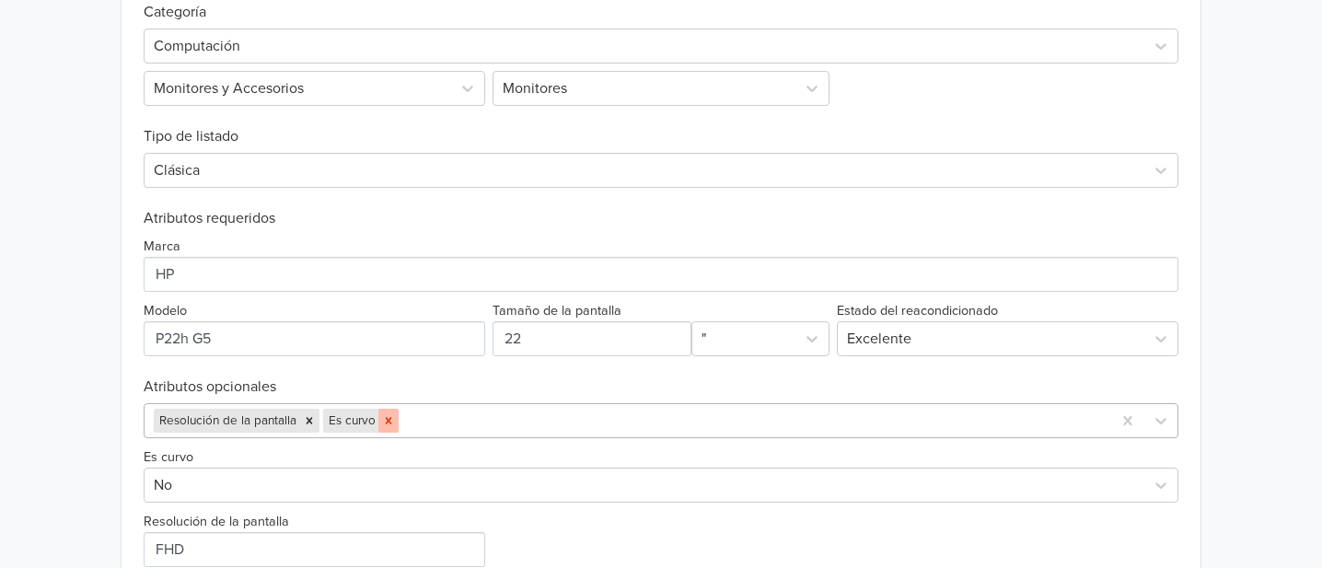
scroll to position [817, 0]
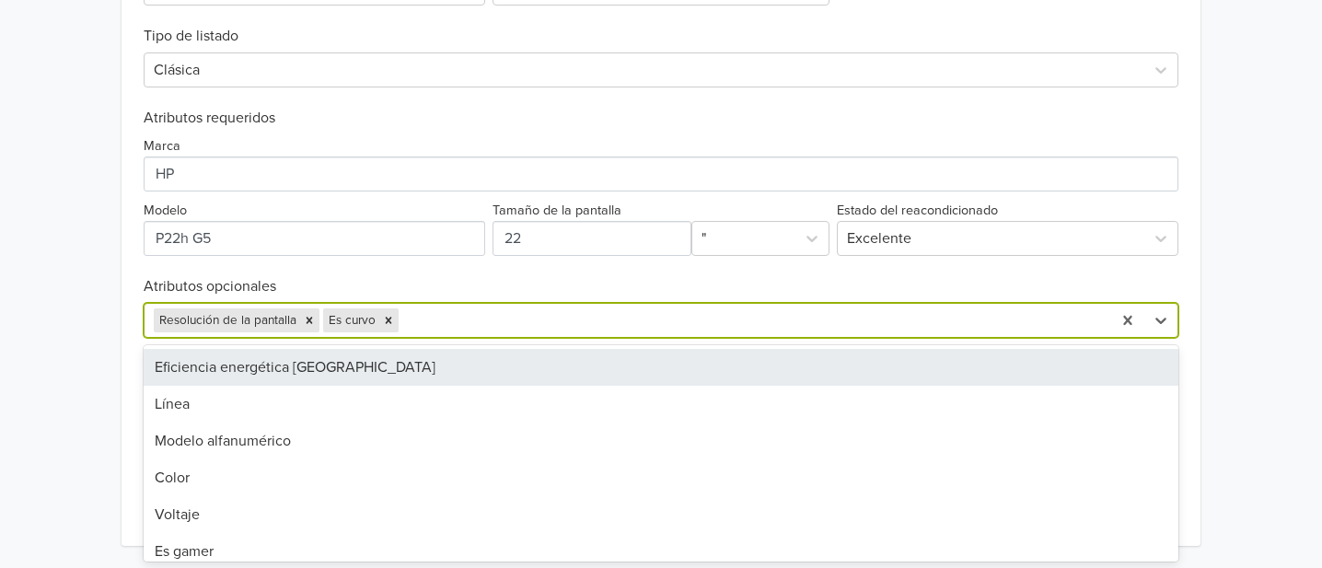
click at [485, 314] on div at bounding box center [752, 321] width 700 height 26
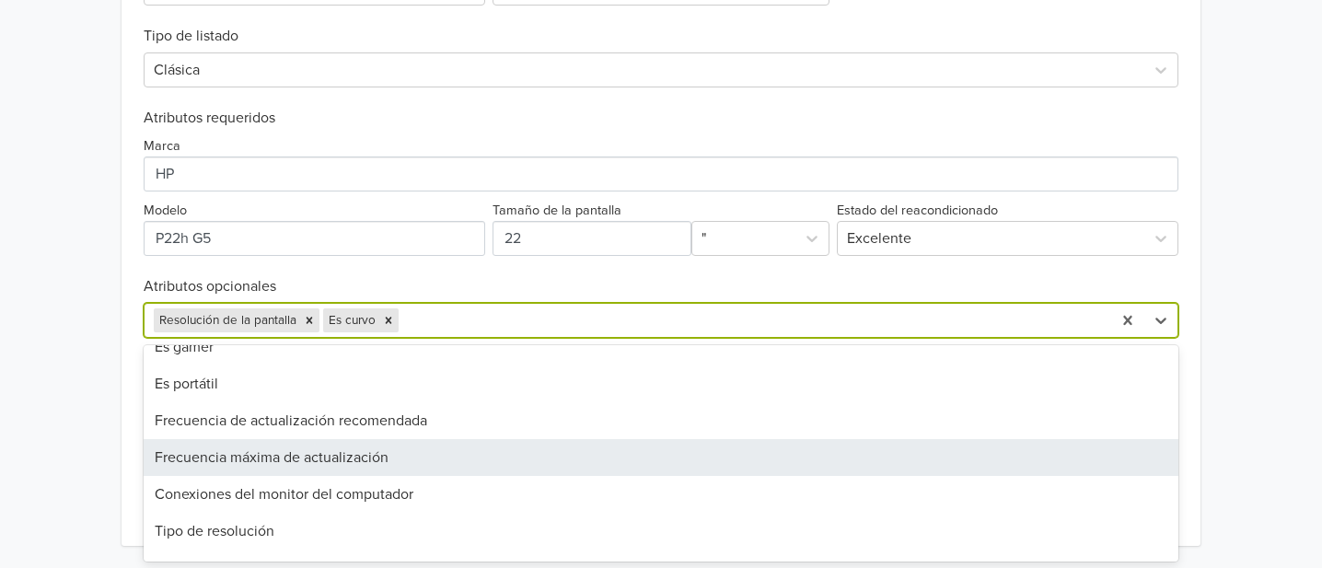
scroll to position [307, 0]
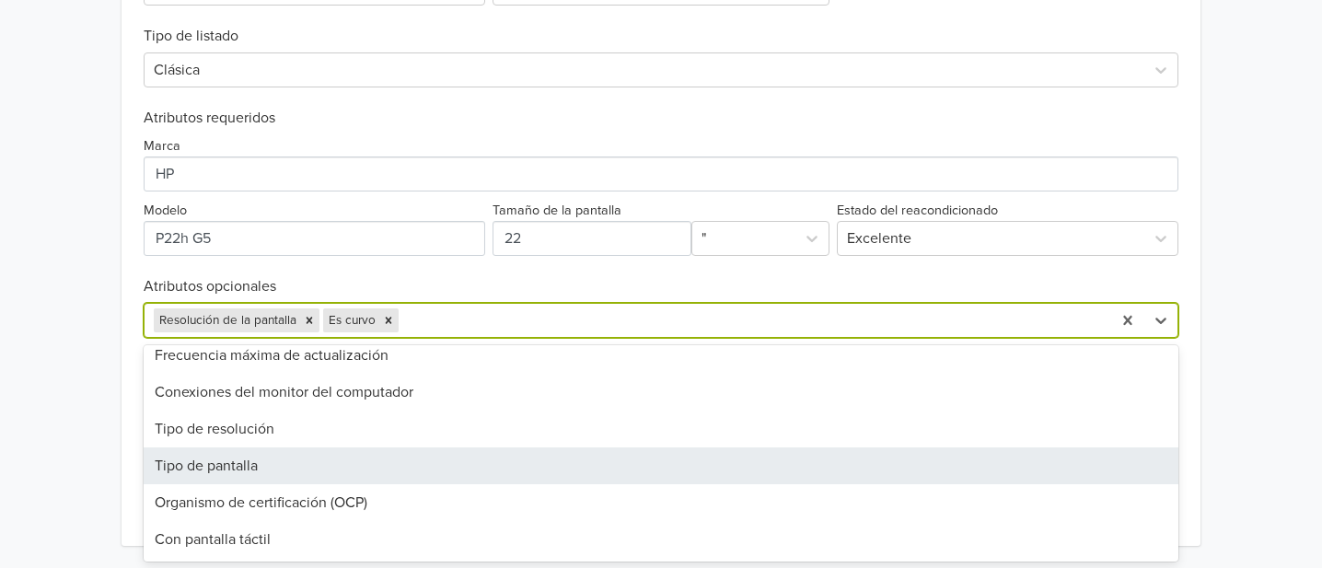
click at [203, 460] on div "Tipo de pantalla" at bounding box center [661, 466] width 1035 height 37
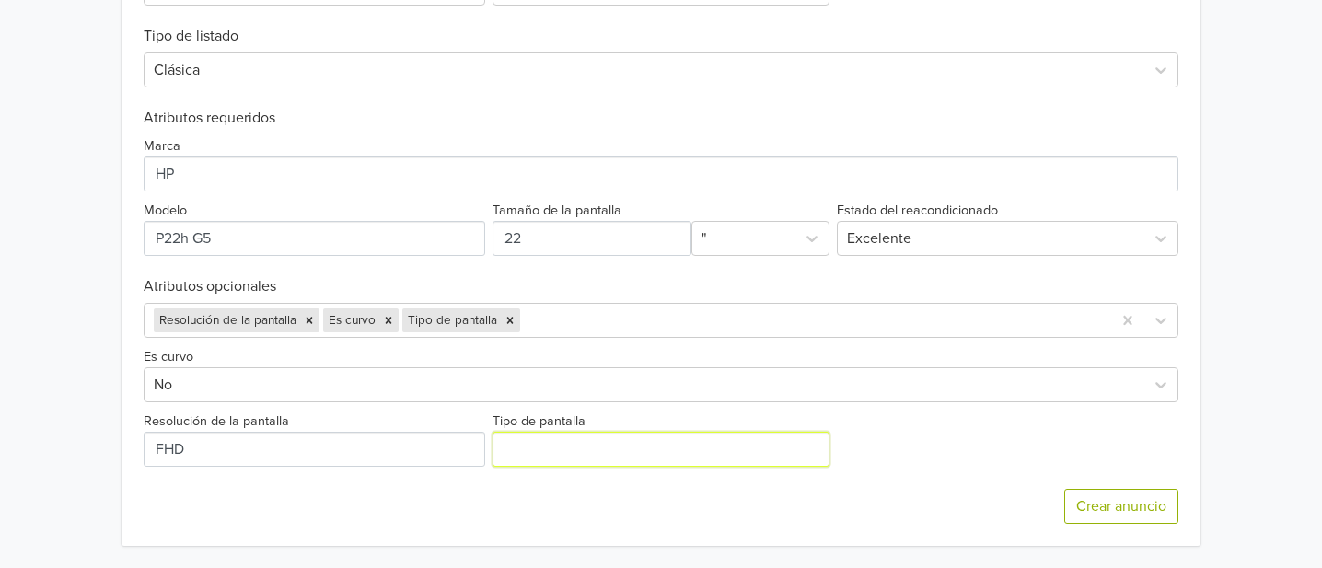
click at [558, 451] on input "Tipo de pantalla" at bounding box center [662, 449] width 338 height 35
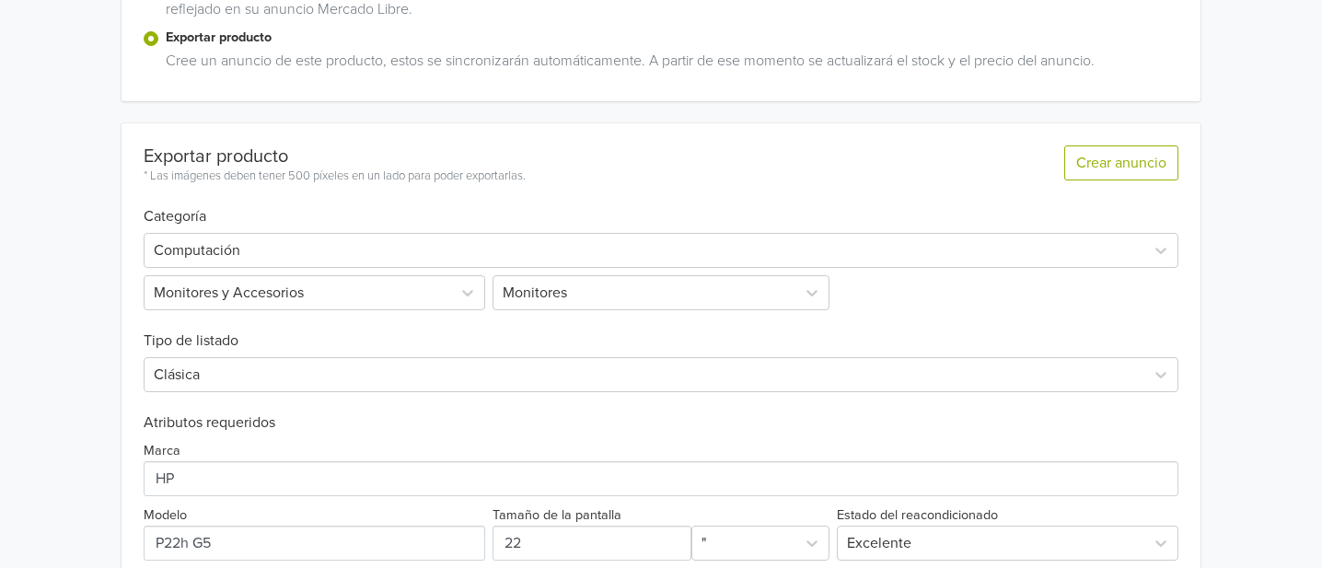
scroll to position [817, 0]
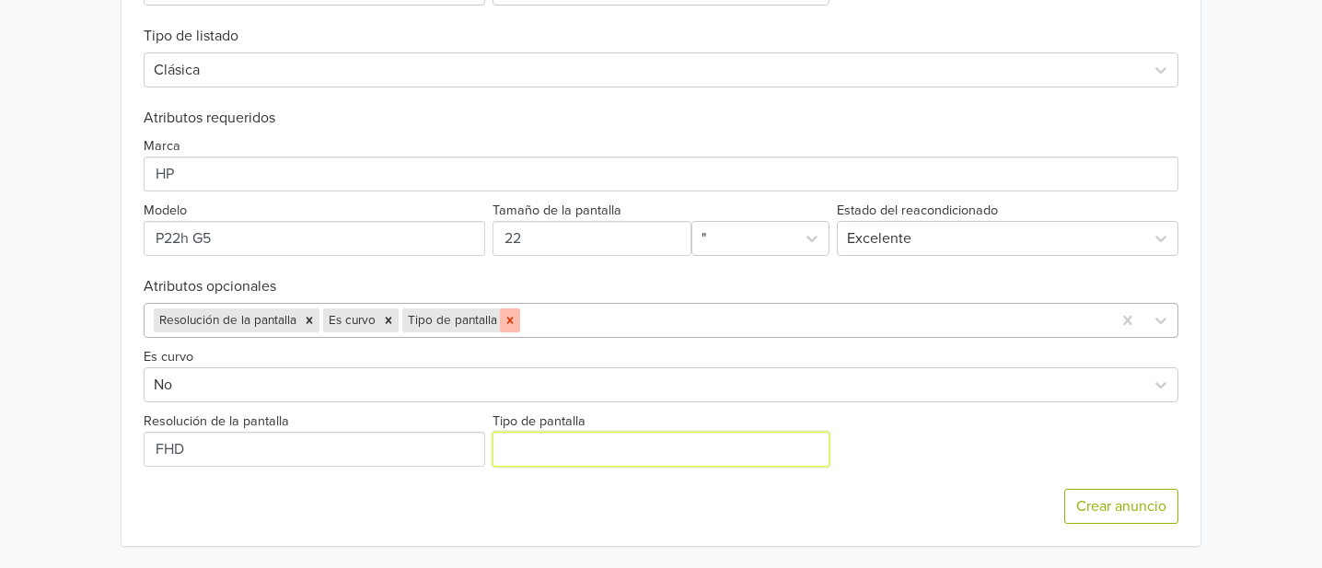
click at [512, 319] on icon "Remove Tipo de pantalla" at bounding box center [510, 320] width 13 height 13
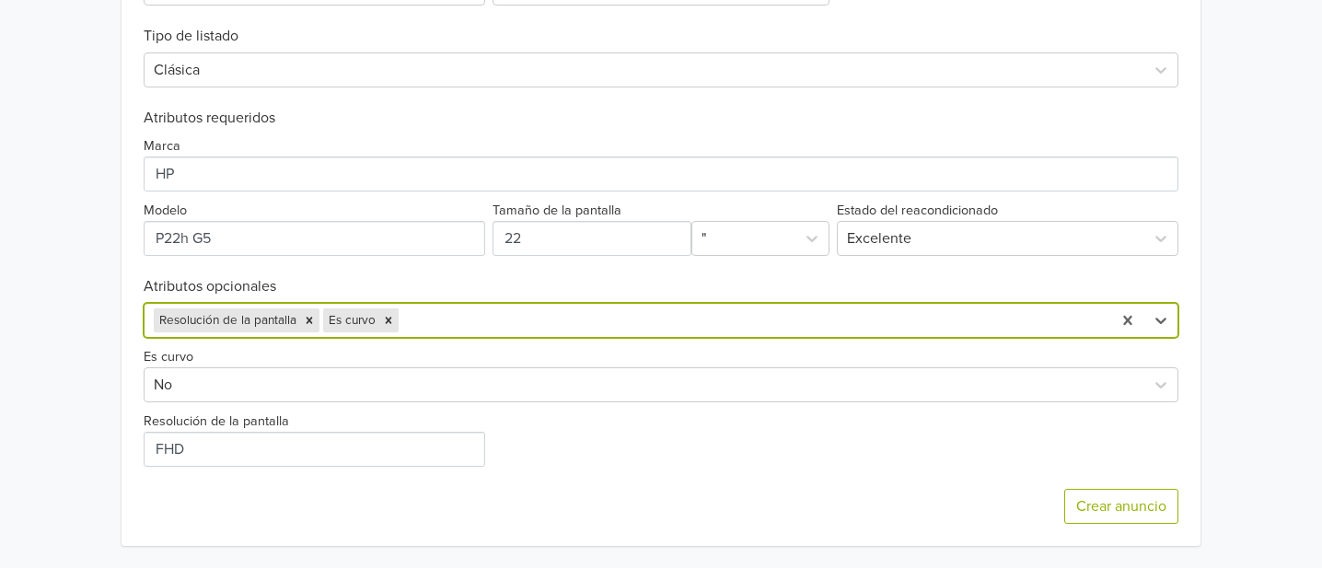
click at [508, 321] on div at bounding box center [752, 321] width 700 height 26
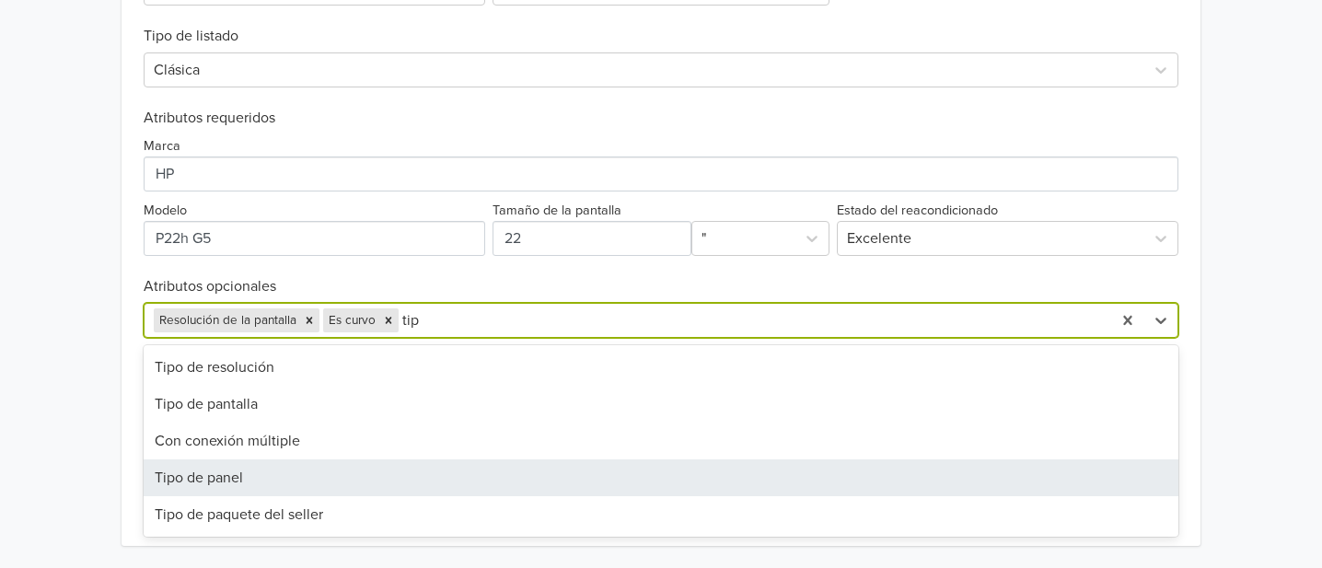
scroll to position [0, 0]
type input "tipo"
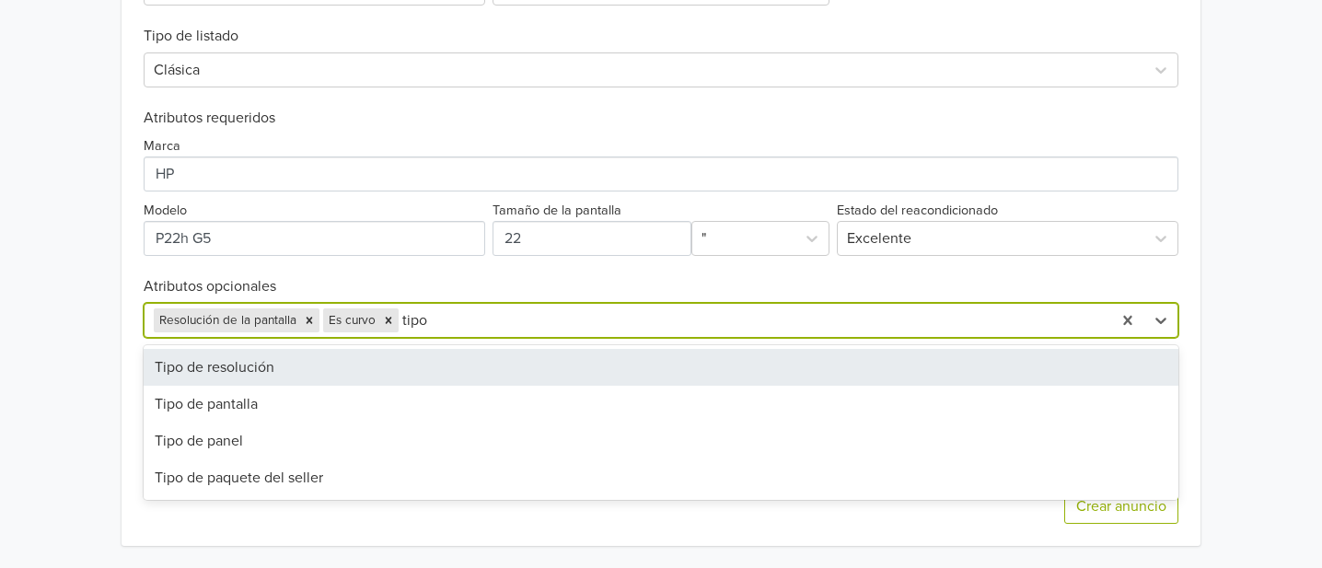
click at [291, 356] on div "Tipo de resolución" at bounding box center [661, 367] width 1035 height 37
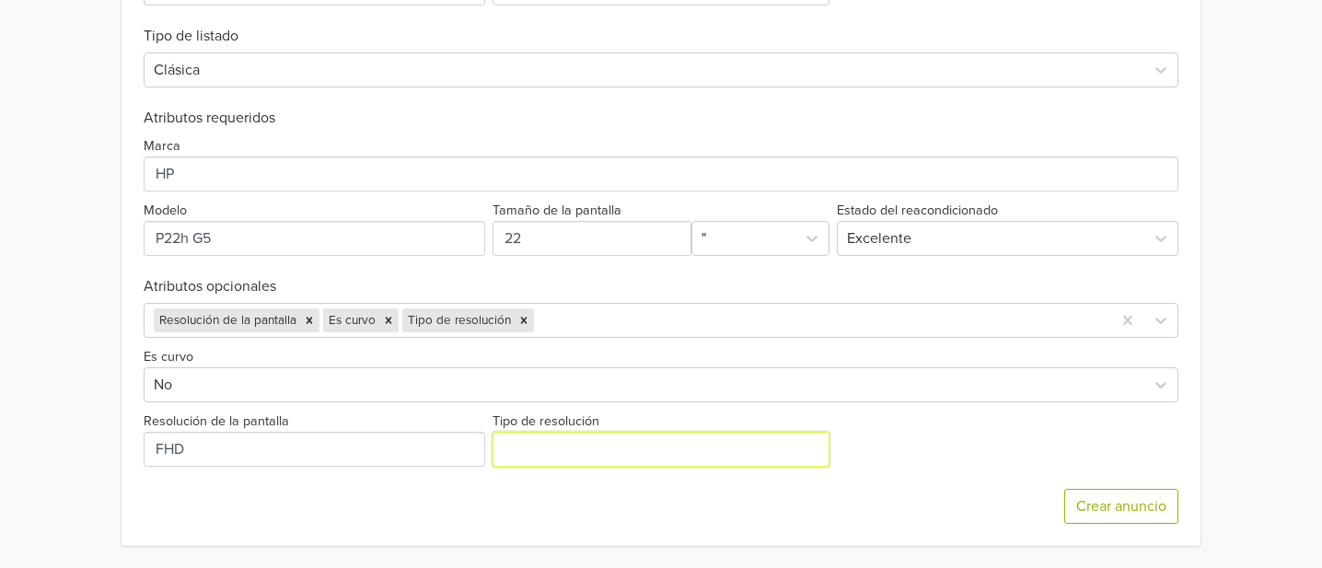
click at [537, 454] on input "Tipo de resolución" at bounding box center [662, 449] width 338 height 35
paste input "FHD"
type input "FHD"
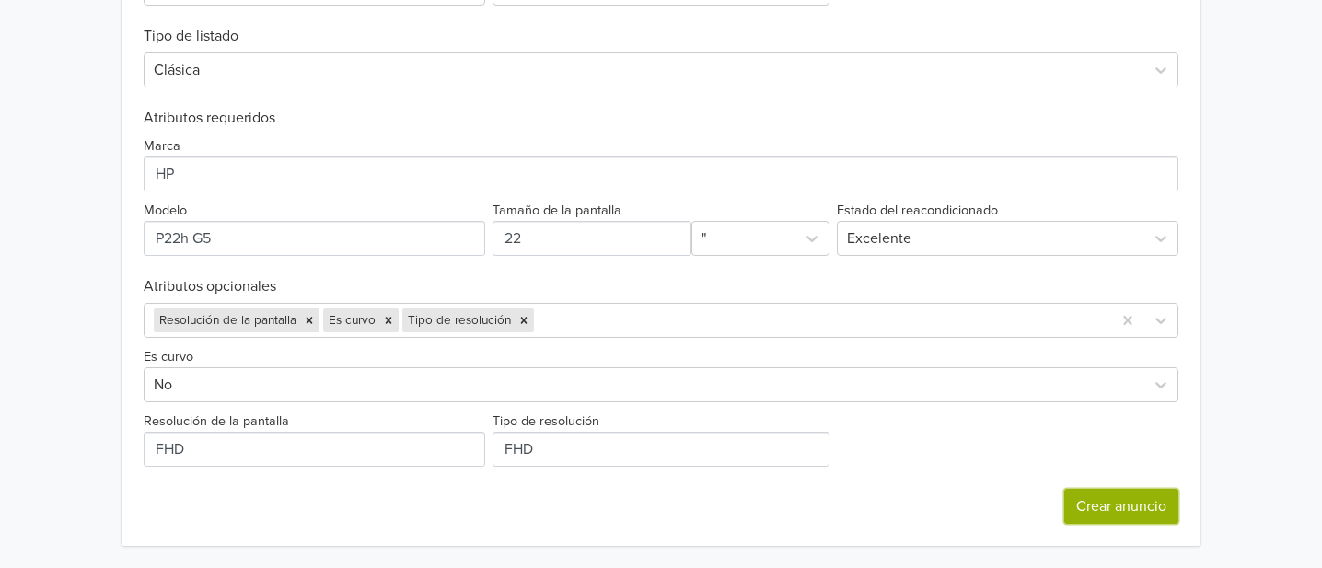
click at [1147, 500] on button "Crear anuncio" at bounding box center [1122, 506] width 114 height 35
